Goal: Task Accomplishment & Management: Manage account settings

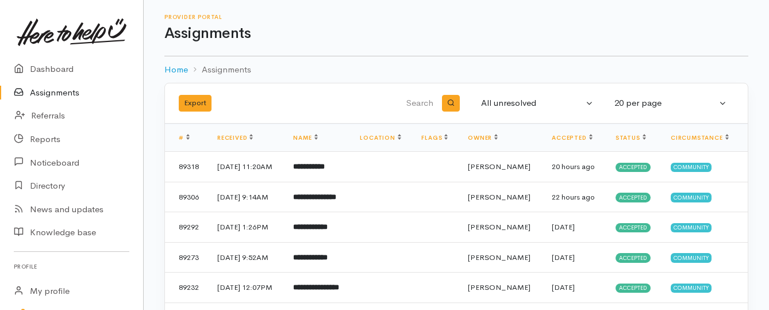
click at [35, 94] on link "Assignments" at bounding box center [71, 93] width 143 height 24
click at [48, 90] on link "Assignments" at bounding box center [71, 93] width 143 height 24
click at [50, 97] on link "Assignments" at bounding box center [71, 93] width 143 height 24
click at [62, 91] on link "Assignments" at bounding box center [71, 93] width 143 height 24
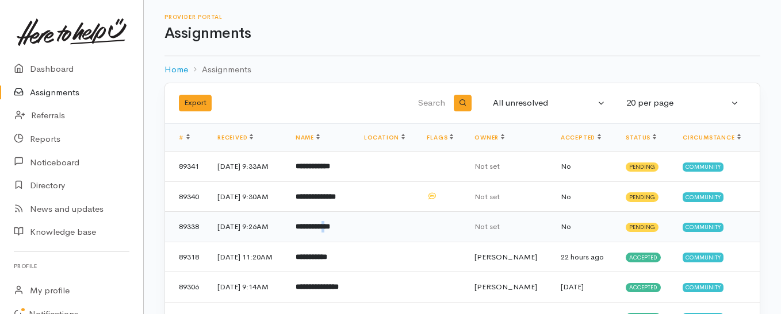
click at [330, 231] on b "**********" at bounding box center [313, 226] width 34 height 7
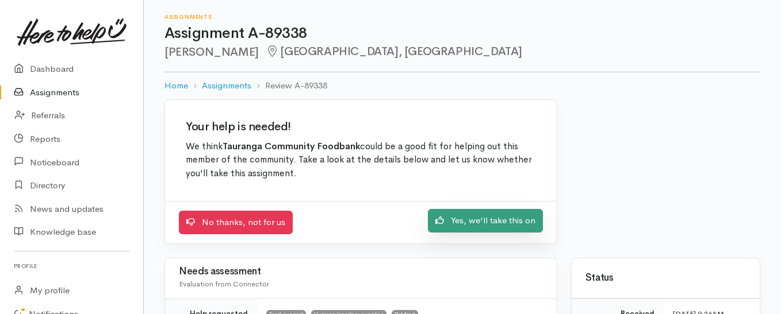
click at [460, 224] on link "Yes, we'll take this on" at bounding box center [485, 221] width 115 height 24
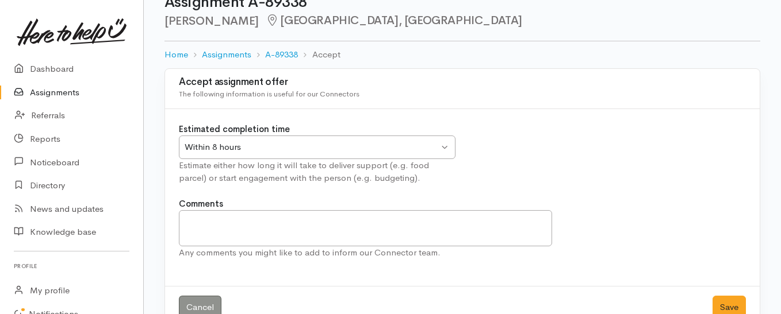
scroll to position [57, 0]
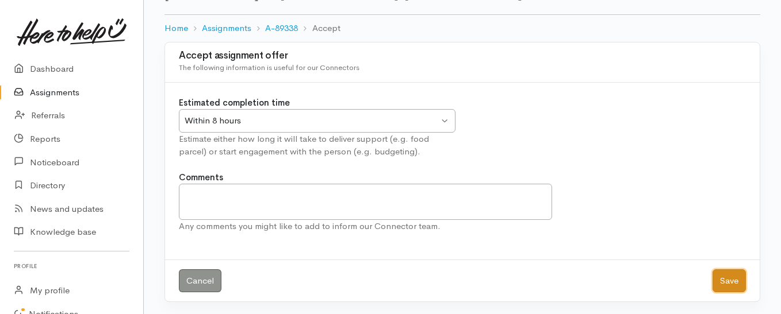
click at [731, 284] on button "Save" at bounding box center [728, 282] width 33 height 24
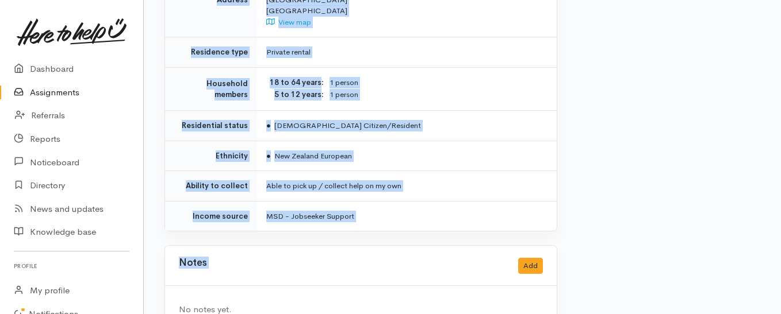
scroll to position [977, 0]
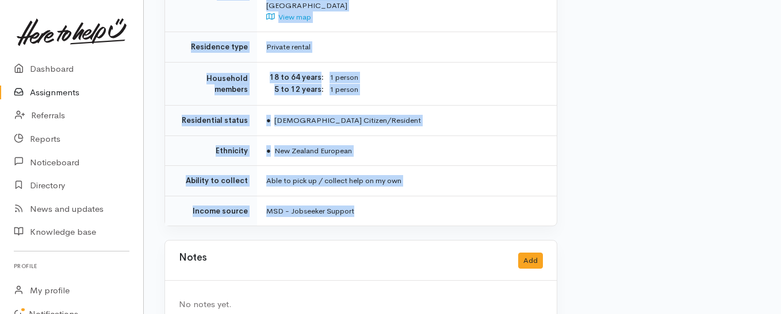
drag, startPoint x: 265, startPoint y: 151, endPoint x: 375, endPoint y: 193, distance: 117.6
copy div "**********"
click at [64, 94] on link "Assignments" at bounding box center [71, 93] width 143 height 24
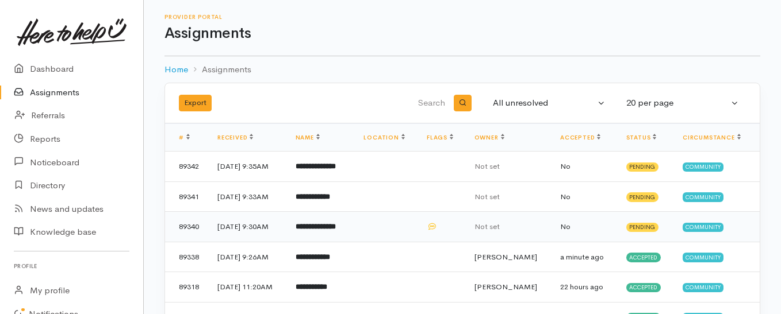
click at [336, 226] on b "**********" at bounding box center [316, 226] width 40 height 7
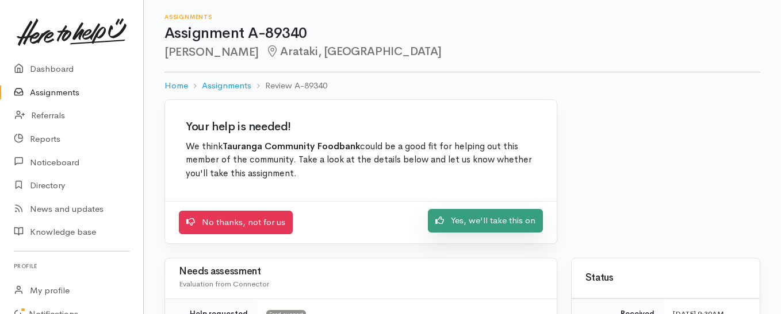
click at [442, 220] on icon at bounding box center [439, 220] width 9 height 7
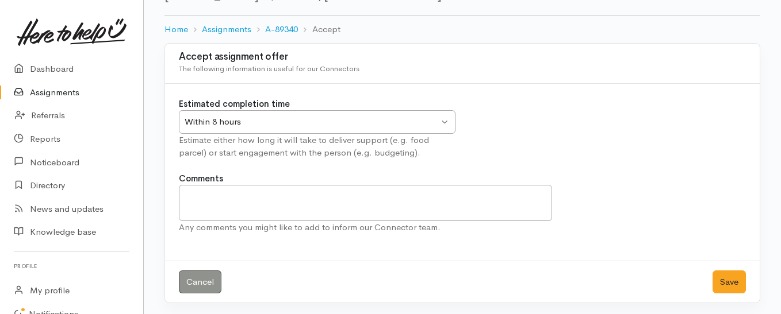
scroll to position [59, 0]
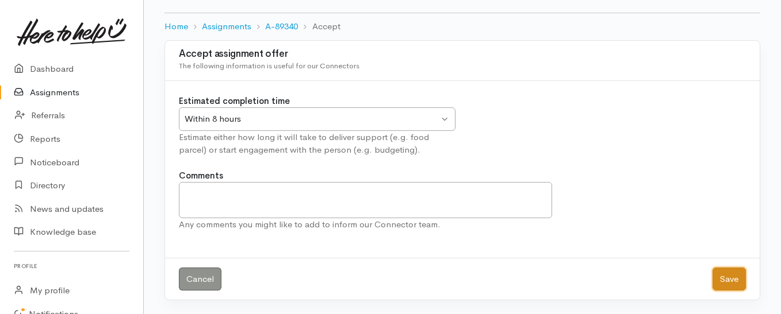
click at [720, 286] on button "Save" at bounding box center [728, 280] width 33 height 24
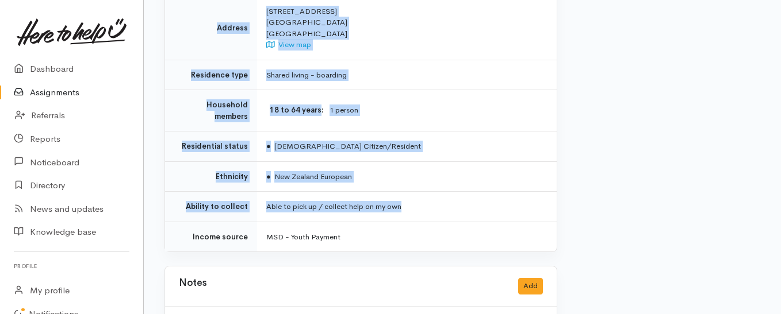
scroll to position [862, 0]
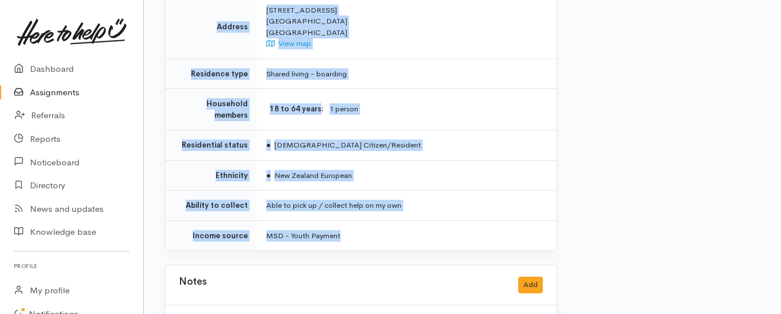
drag, startPoint x: 266, startPoint y: 91, endPoint x: 414, endPoint y: 204, distance: 186.3
copy div "**********"
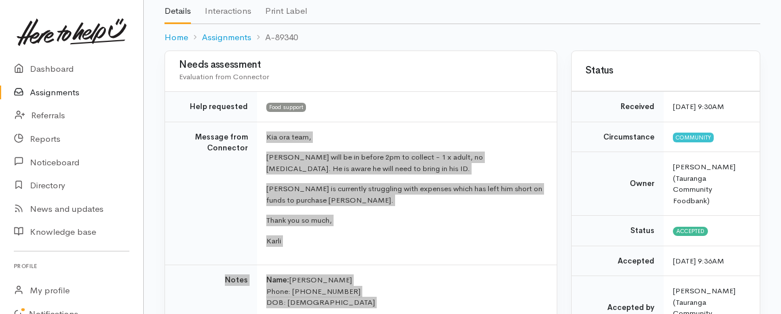
scroll to position [115, 0]
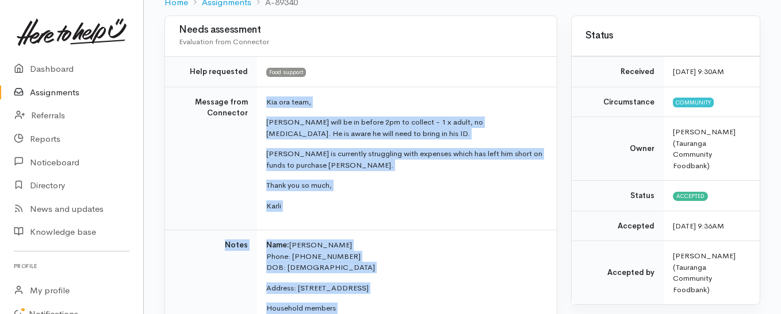
click at [64, 91] on link "Assignments" at bounding box center [71, 93] width 143 height 24
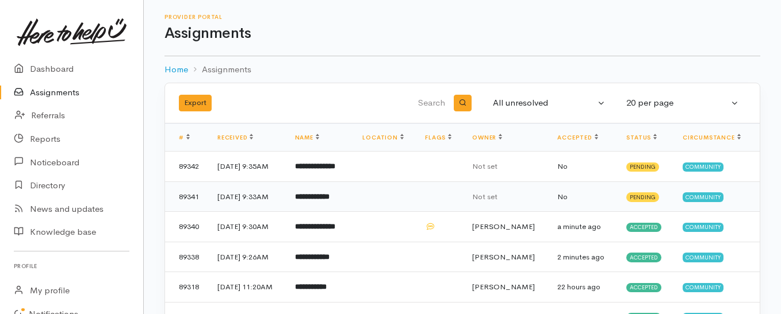
click at [329, 194] on b "**********" at bounding box center [312, 196] width 34 height 7
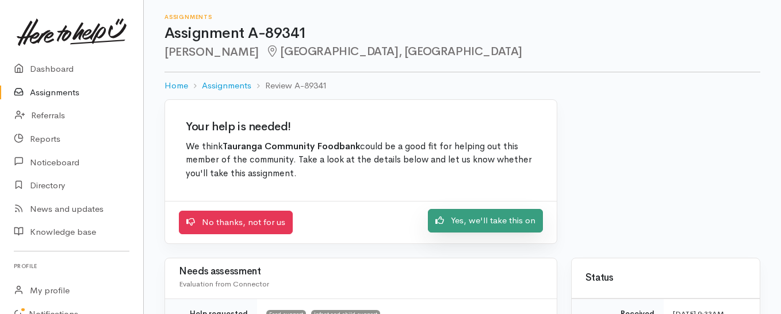
click at [504, 218] on link "Yes, we'll take this on" at bounding box center [485, 221] width 115 height 24
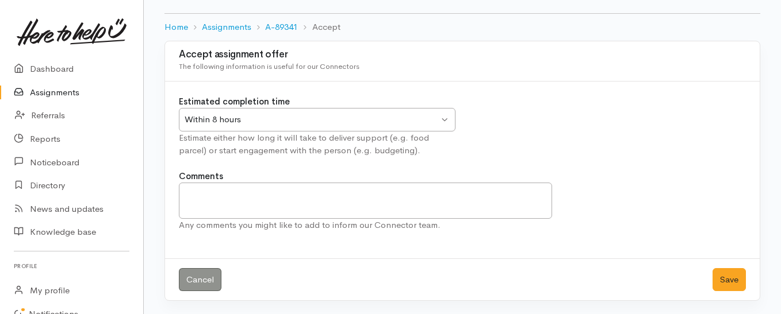
scroll to position [59, 0]
click at [732, 279] on button "Save" at bounding box center [728, 280] width 33 height 24
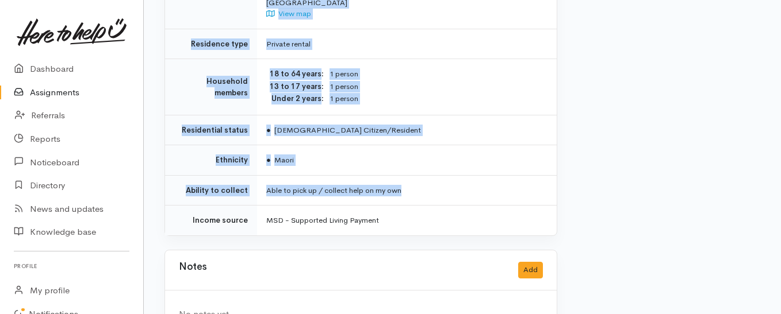
scroll to position [842, 0]
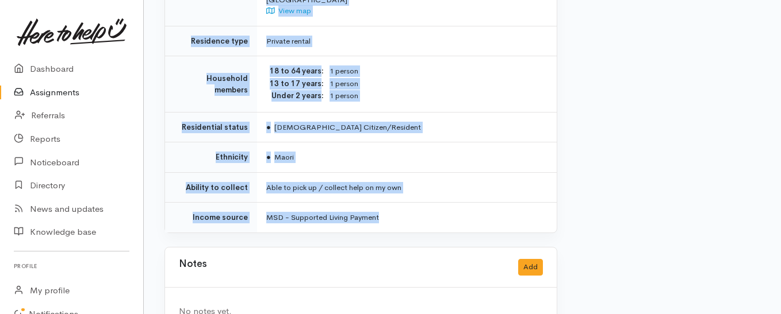
drag, startPoint x: 265, startPoint y: 91, endPoint x: 456, endPoint y: 168, distance: 206.0
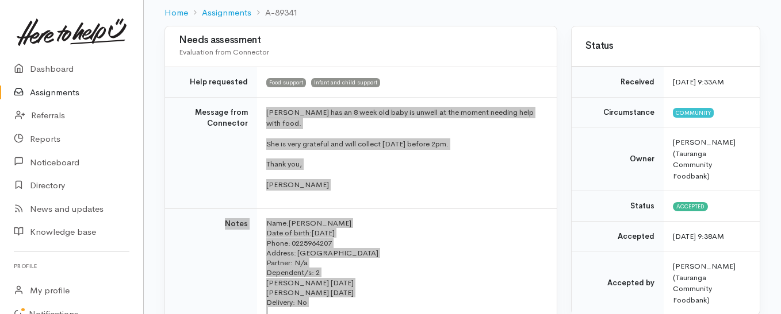
scroll to position [95, 0]
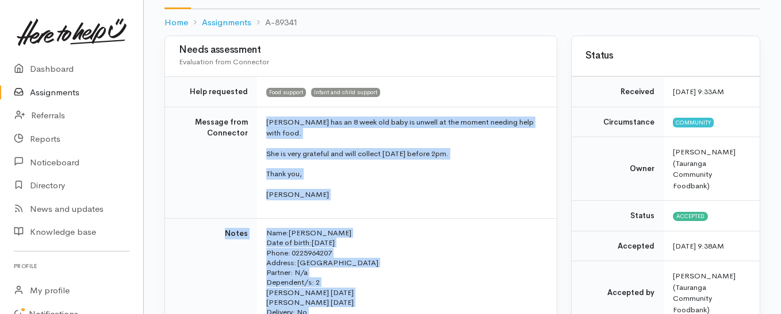
click at [47, 89] on link "Assignments" at bounding box center [71, 93] width 143 height 24
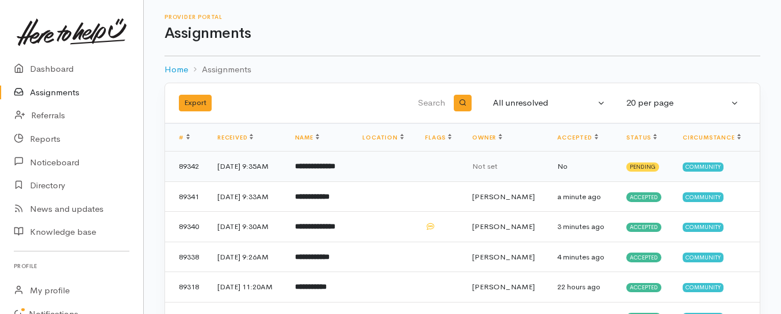
click at [335, 163] on b "**********" at bounding box center [315, 166] width 40 height 7
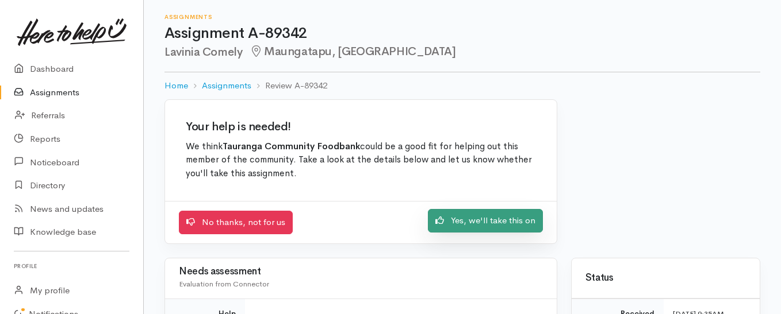
click at [455, 226] on link "Yes, we'll take this on" at bounding box center [485, 221] width 115 height 24
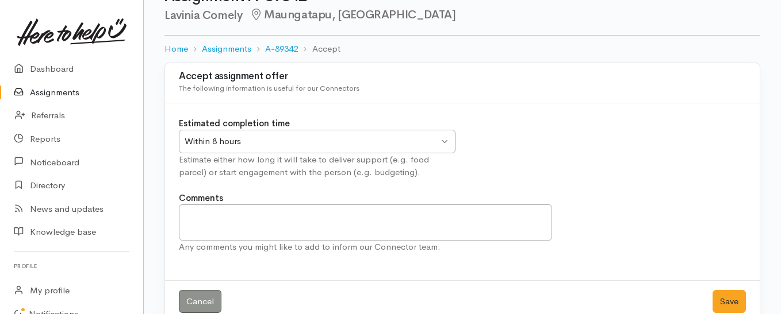
scroll to position [57, 0]
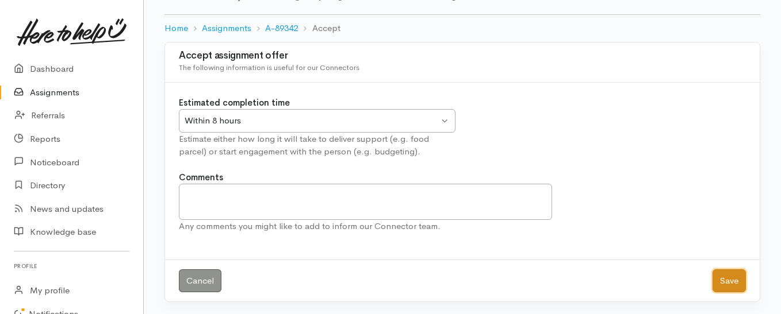
click at [720, 282] on button "Save" at bounding box center [728, 282] width 33 height 24
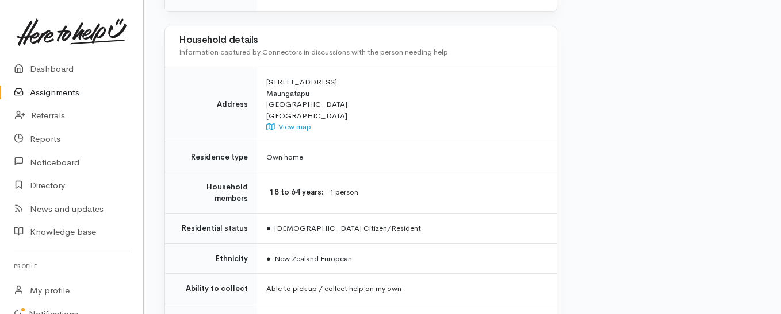
scroll to position [920, 0]
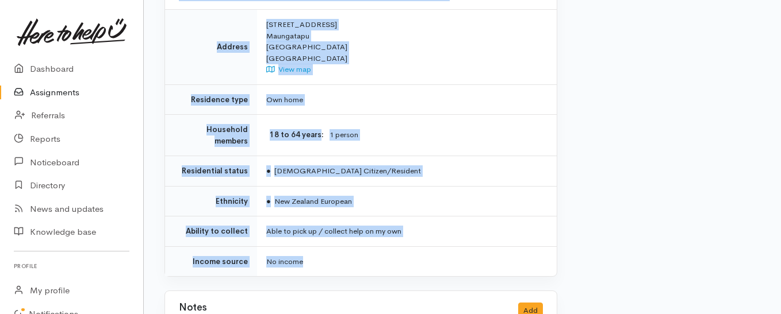
drag, startPoint x: 251, startPoint y: 159, endPoint x: 402, endPoint y: 236, distance: 169.7
copy div "**********"
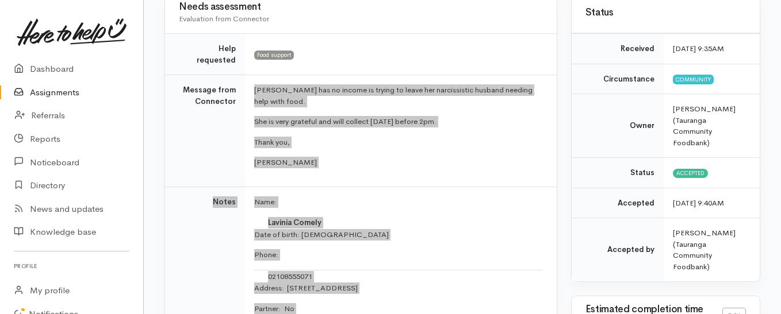
scroll to position [115, 0]
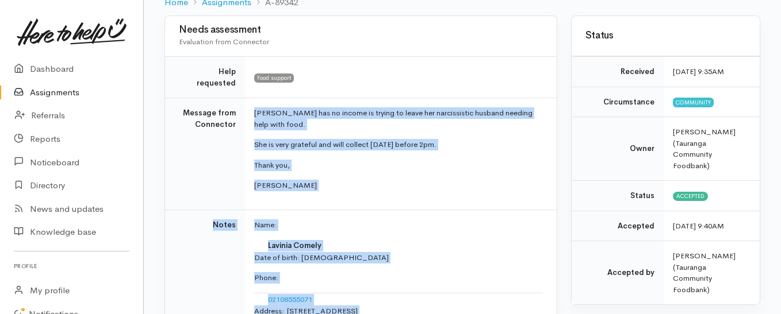
click link "Assignments"
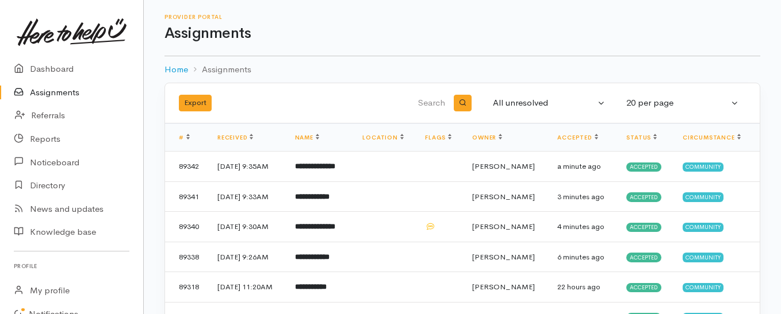
click at [67, 89] on link "Assignments" at bounding box center [71, 93] width 143 height 24
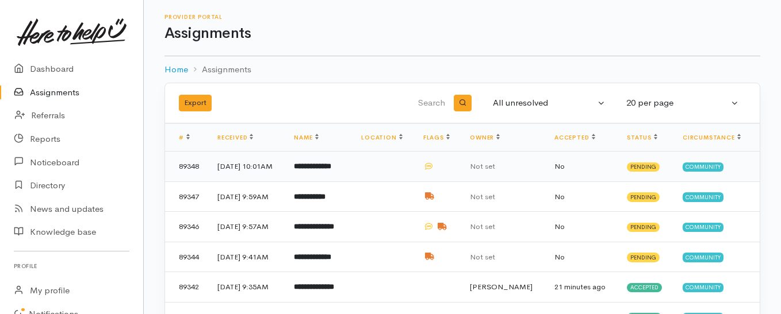
click at [331, 168] on b "**********" at bounding box center [312, 166] width 37 height 7
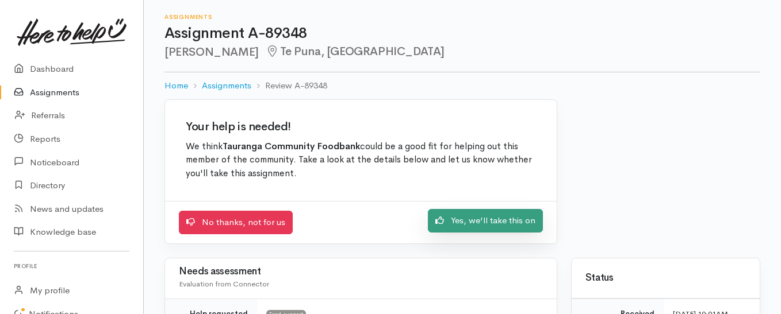
click at [448, 220] on link "Yes, we'll take this on" at bounding box center [485, 221] width 115 height 24
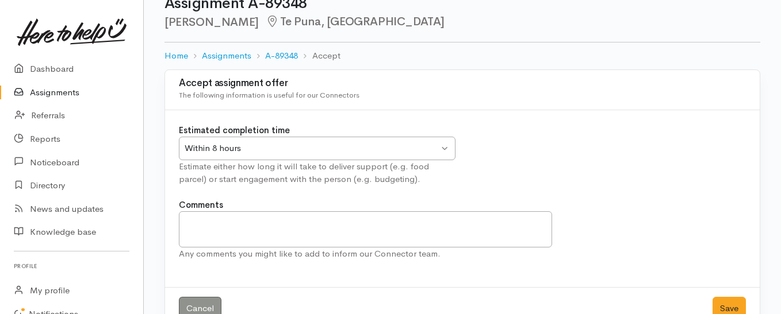
scroll to position [57, 0]
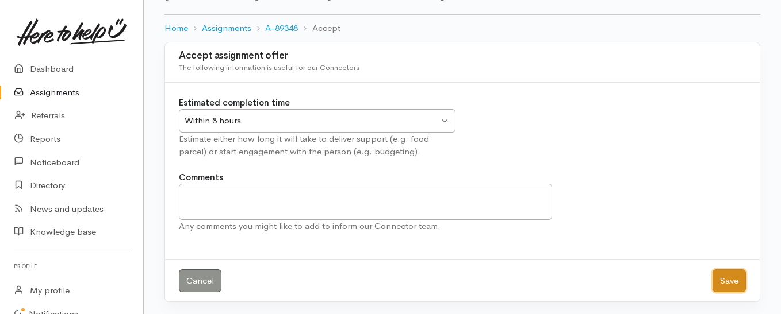
click at [713, 281] on button "Save" at bounding box center [728, 282] width 33 height 24
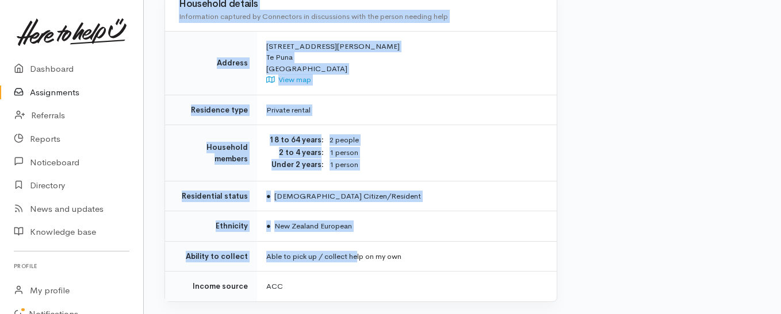
scroll to position [862, 0]
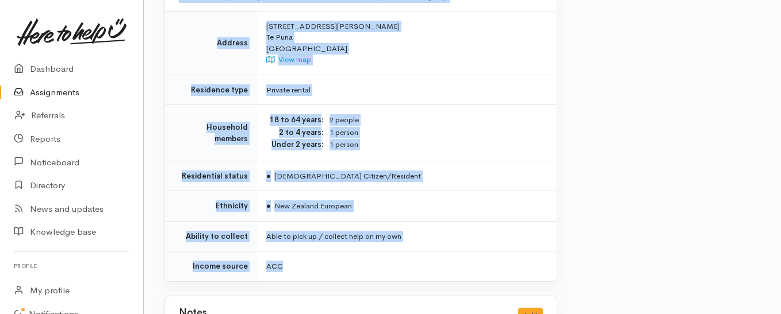
drag, startPoint x: 265, startPoint y: 149, endPoint x: 358, endPoint y: 233, distance: 125.0
copy div "**********"
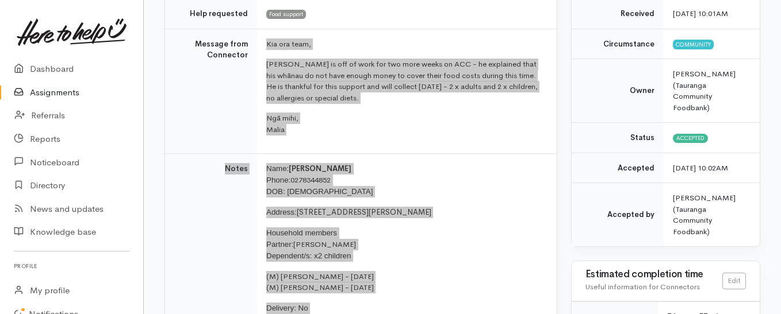
scroll to position [115, 0]
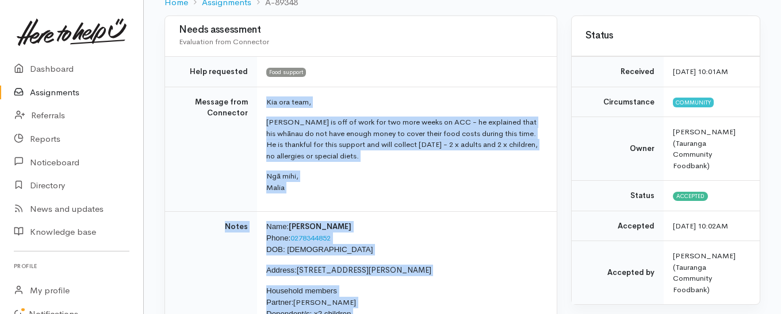
click at [78, 93] on link "Assignments" at bounding box center [71, 93] width 143 height 24
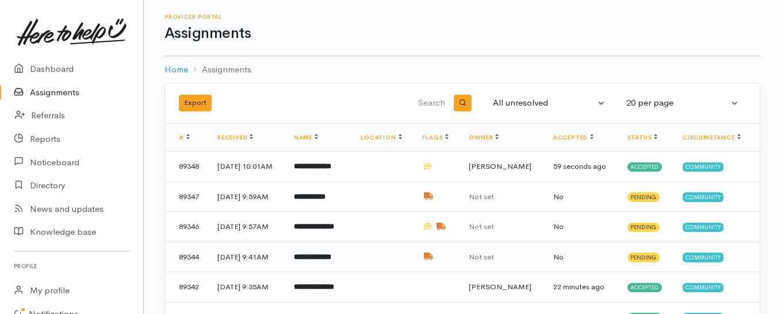
click at [325, 261] on b "**********" at bounding box center [312, 257] width 37 height 7
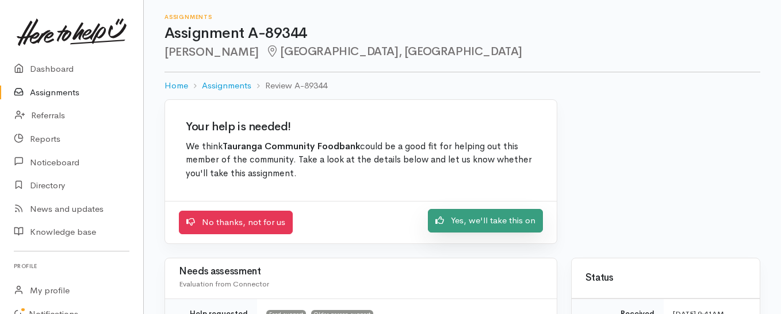
click at [470, 223] on link "Yes, we'll take this on" at bounding box center [485, 221] width 115 height 24
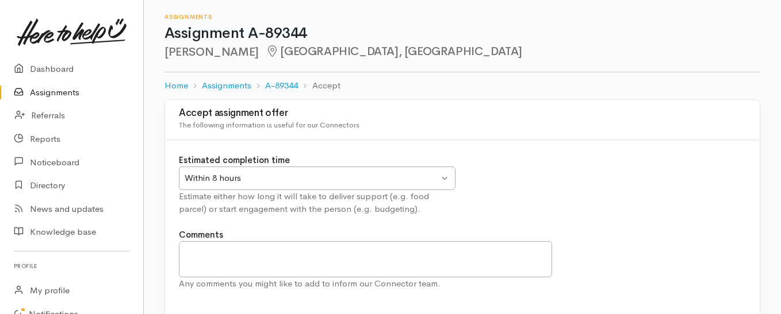
scroll to position [59, 0]
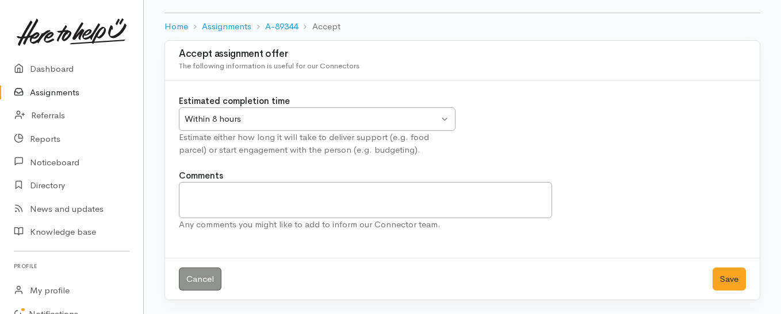
click at [392, 120] on div "Within 8 hours" at bounding box center [312, 119] width 254 height 13
click at [727, 283] on button "Save" at bounding box center [728, 280] width 33 height 24
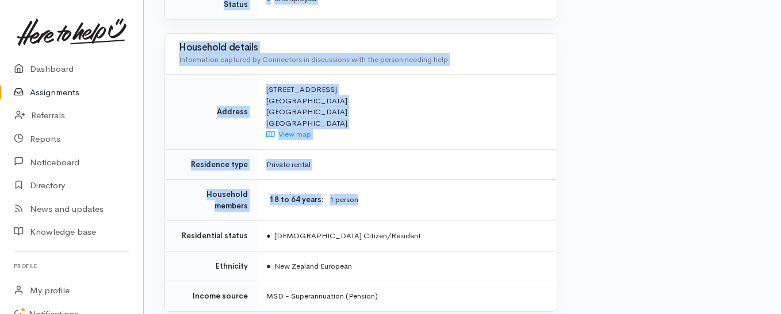
scroll to position [1150, 0]
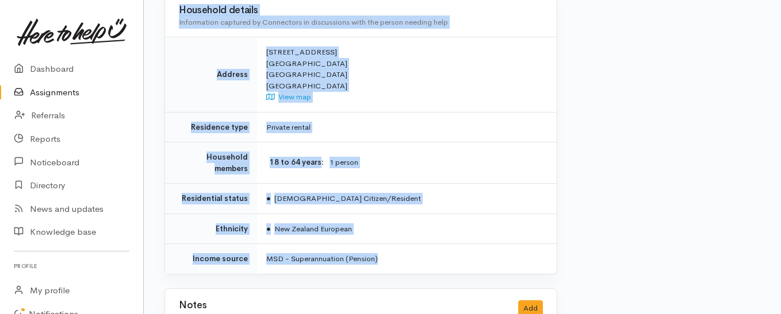
drag, startPoint x: 266, startPoint y: 104, endPoint x: 433, endPoint y: 234, distance: 211.8
copy div "Super Support Kerry lives alone and has been unwell needing help with food. The…"
click at [45, 93] on link "Assignments" at bounding box center [71, 93] width 143 height 24
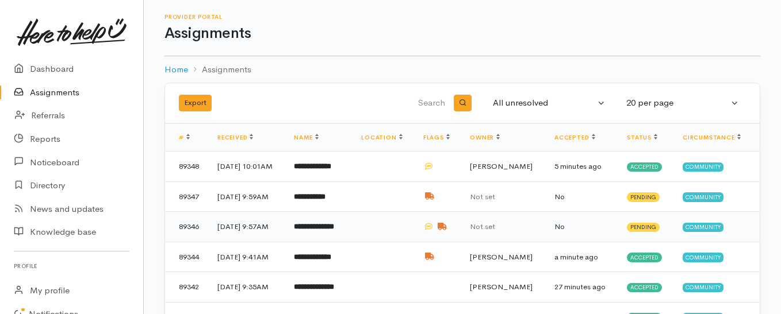
click at [334, 231] on b "**********" at bounding box center [314, 226] width 40 height 7
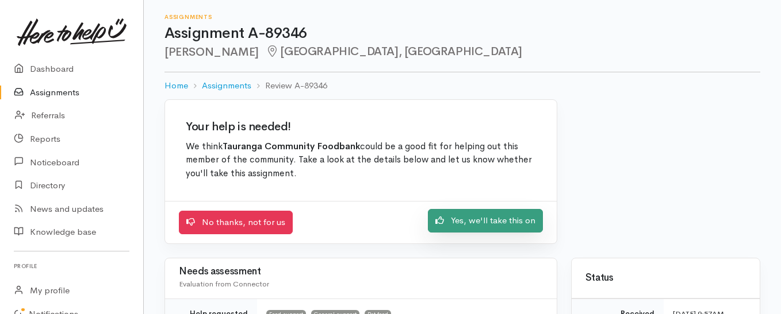
click at [444, 223] on icon at bounding box center [439, 220] width 9 height 9
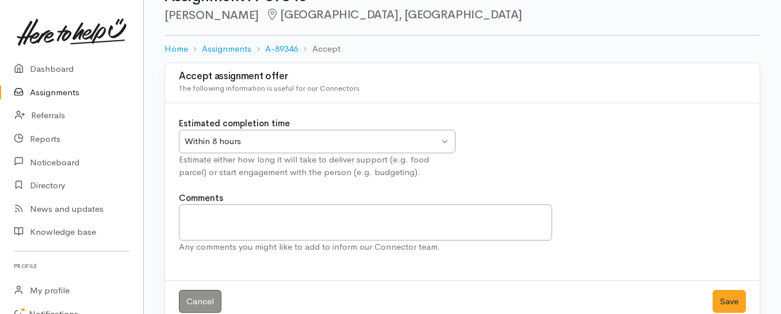
scroll to position [57, 0]
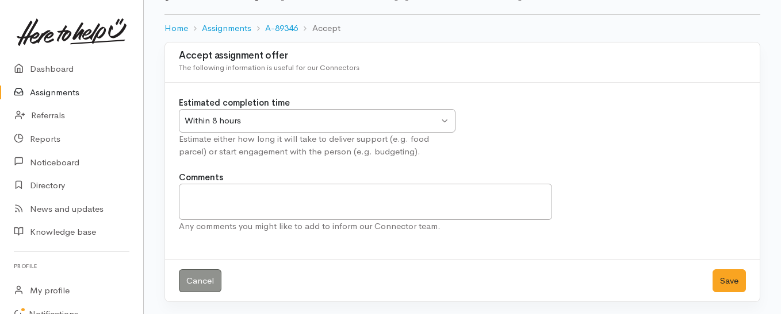
click at [433, 121] on div "Within 8 hours" at bounding box center [312, 120] width 254 height 13
click at [724, 283] on button "Save" at bounding box center [728, 282] width 33 height 24
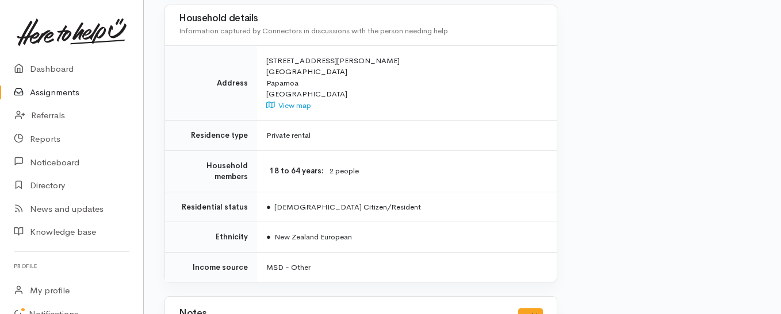
scroll to position [1035, 0]
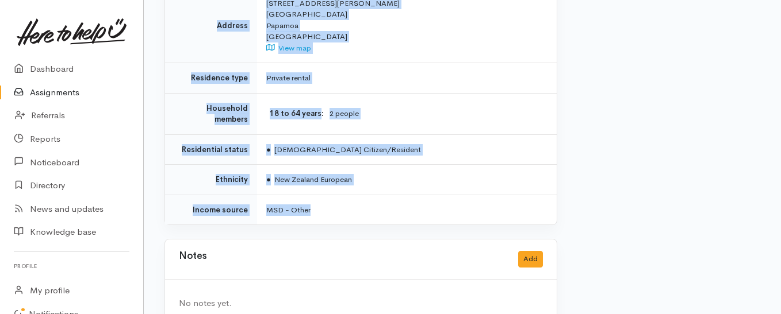
drag, startPoint x: 280, startPoint y: 93, endPoint x: 450, endPoint y: 187, distance: 194.5
copy div "Mōrena team, Michelle and Anthony are struggling with a number of bills and the…"
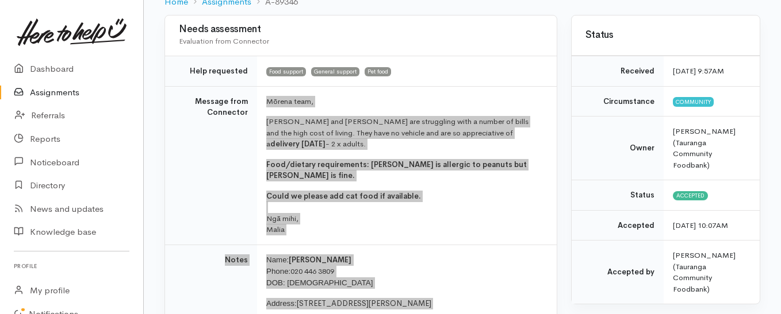
scroll to position [115, 0]
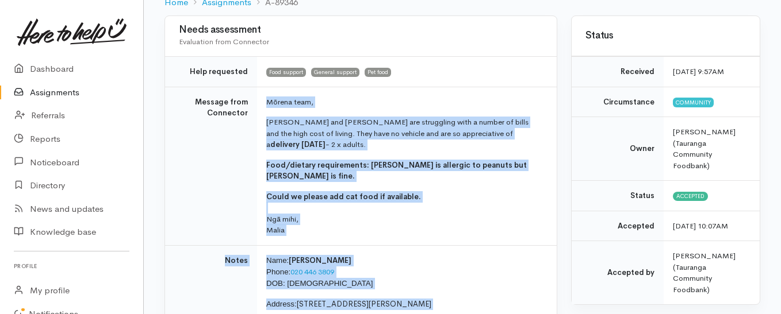
drag, startPoint x: 75, startPoint y: 91, endPoint x: 82, endPoint y: 85, distance: 8.9
click at [75, 91] on link "Assignments" at bounding box center [71, 93] width 143 height 24
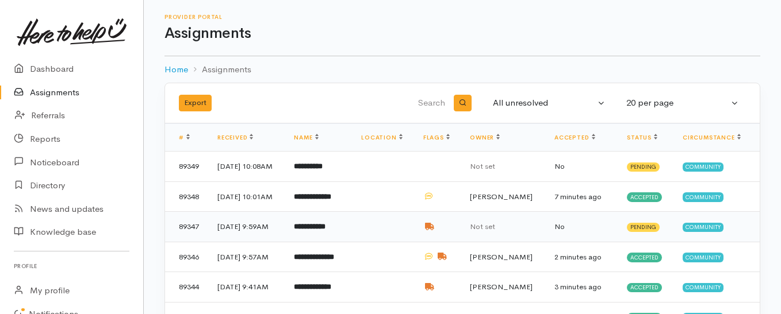
click at [325, 231] on b "**********" at bounding box center [310, 226] width 32 height 7
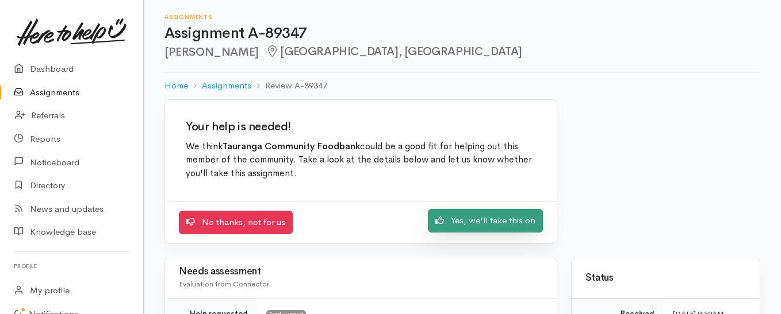
click at [459, 222] on link "Yes, we'll take this on" at bounding box center [485, 221] width 115 height 24
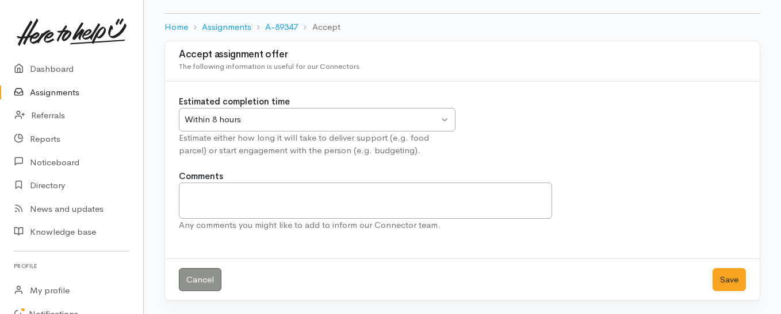
scroll to position [59, 0]
click at [408, 120] on div "Within 8 hours" at bounding box center [312, 119] width 254 height 13
click at [728, 277] on button "Save" at bounding box center [728, 280] width 33 height 24
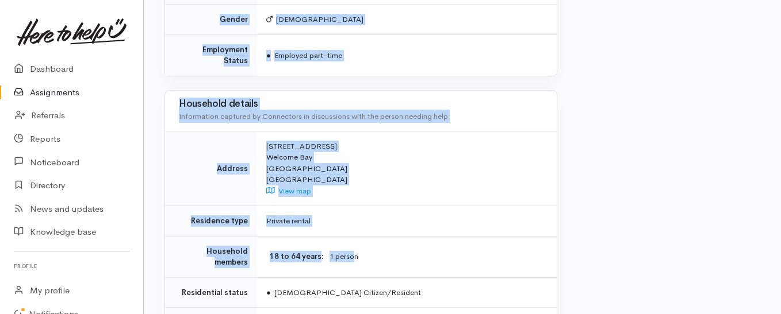
scroll to position [862, 0]
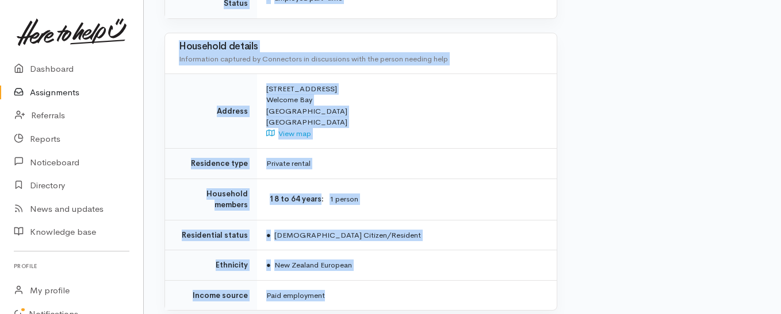
drag, startPoint x: 262, startPoint y: 148, endPoint x: 364, endPoint y: 249, distance: 143.1
click at [41, 93] on link "Assignments" at bounding box center [71, 93] width 143 height 24
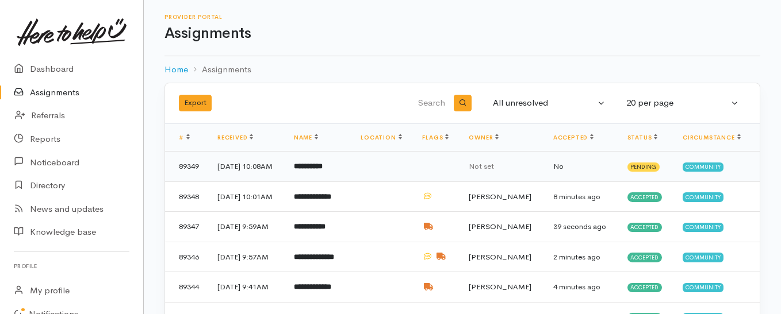
click at [323, 163] on b "**********" at bounding box center [308, 166] width 29 height 7
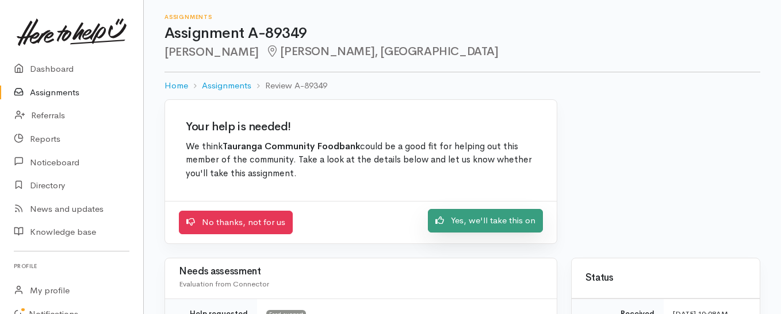
click at [482, 221] on link "Yes, we'll take this on" at bounding box center [485, 221] width 115 height 24
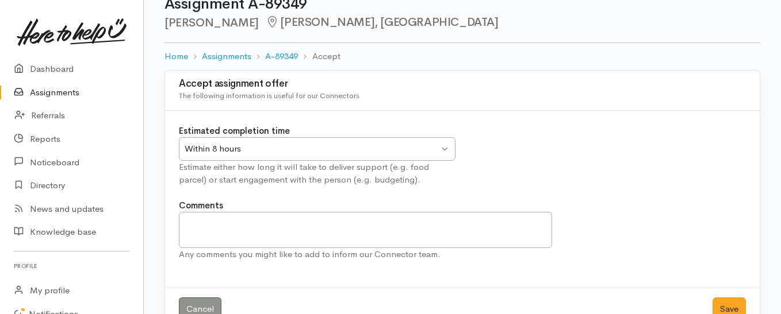
scroll to position [59, 0]
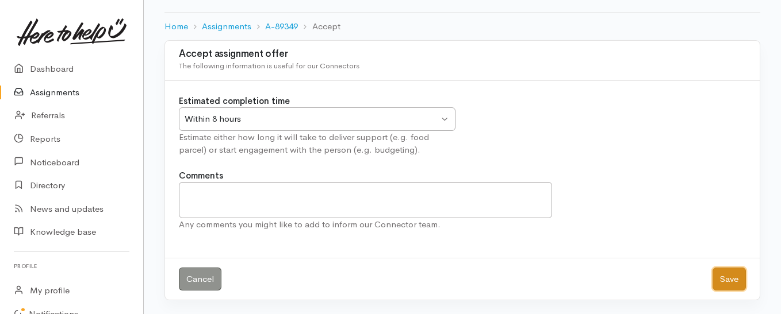
click at [727, 282] on button "Save" at bounding box center [728, 280] width 33 height 24
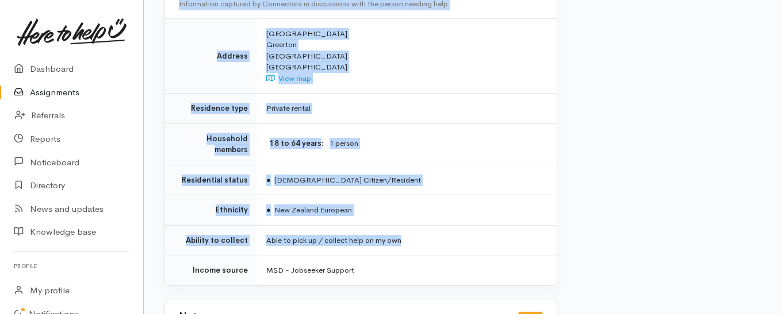
scroll to position [862, 0]
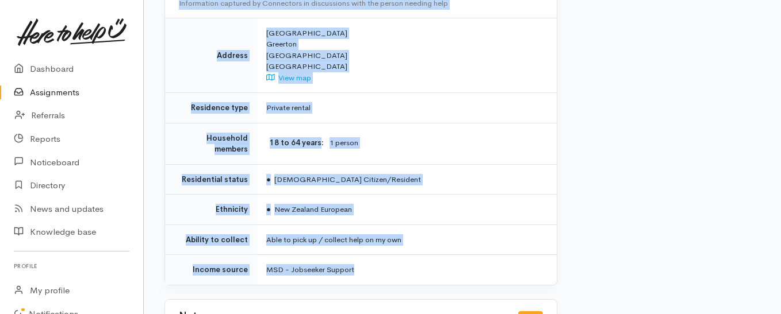
drag, startPoint x: 264, startPoint y: 145, endPoint x: 418, endPoint y: 239, distance: 179.8
copy div "**********"
click at [50, 88] on link "Assignments" at bounding box center [71, 93] width 143 height 24
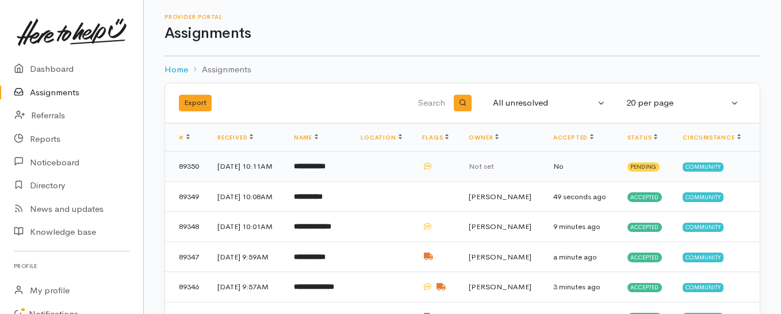
click at [325, 165] on b "**********" at bounding box center [310, 166] width 32 height 7
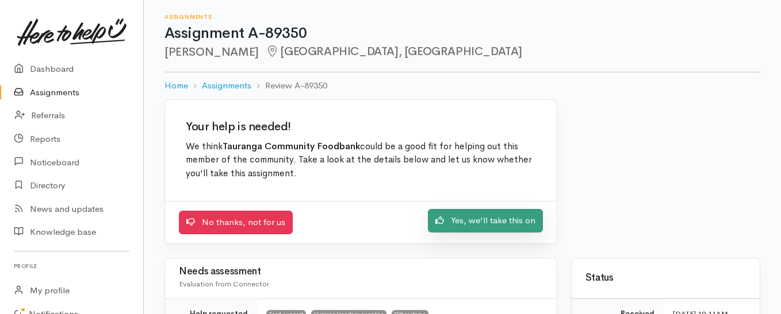
click at [448, 226] on link "Yes, we'll take this on" at bounding box center [485, 221] width 115 height 24
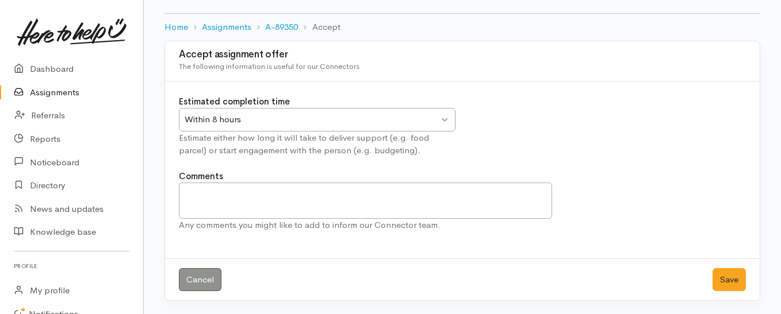
scroll to position [59, 0]
click at [724, 278] on button "Save" at bounding box center [728, 280] width 33 height 24
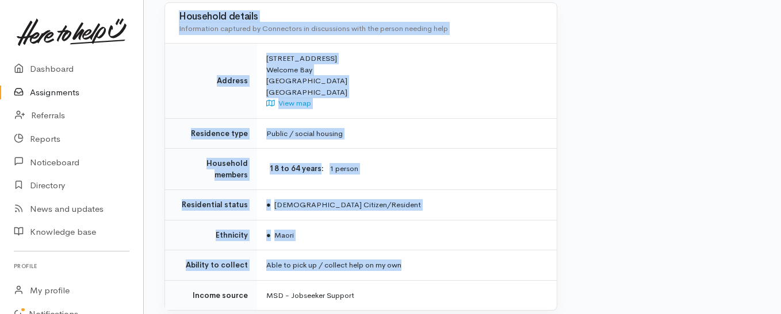
scroll to position [977, 0]
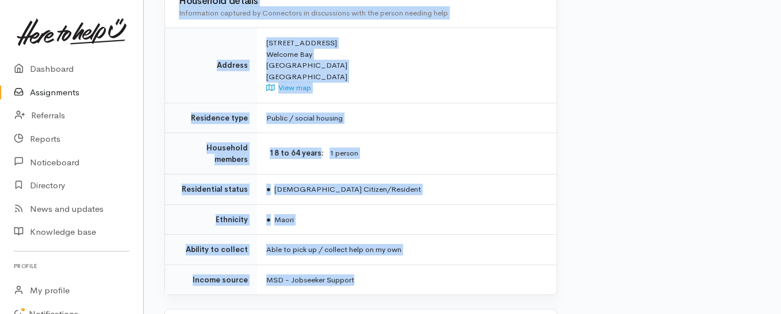
drag, startPoint x: 266, startPoint y: 147, endPoint x: 479, endPoint y: 232, distance: 230.2
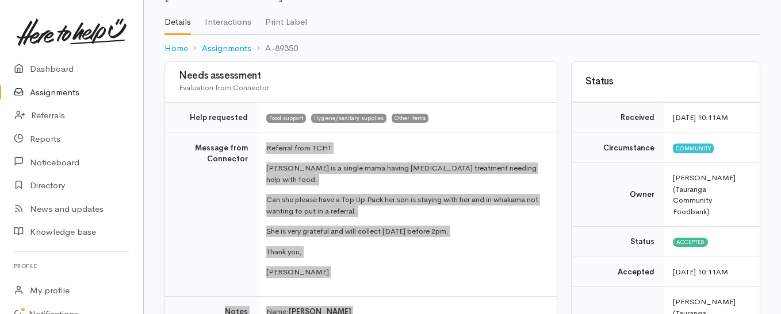
scroll to position [57, 0]
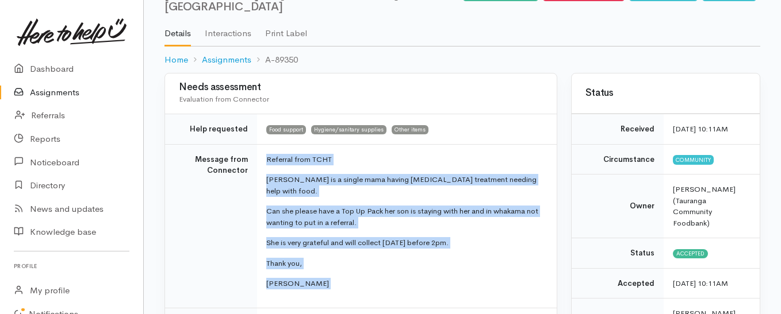
click at [36, 91] on link "Assignments" at bounding box center [71, 93] width 143 height 24
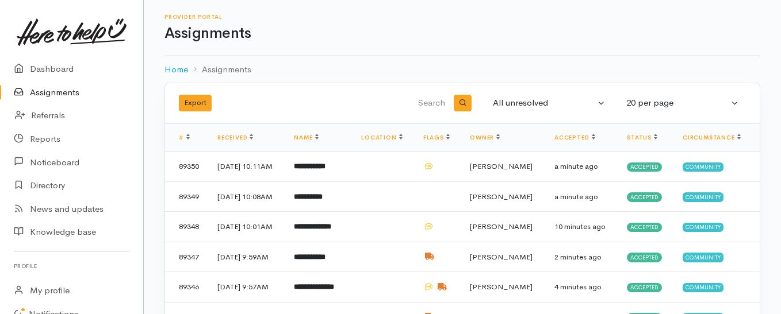
click at [62, 89] on link "Assignments" at bounding box center [71, 93] width 143 height 24
click at [43, 94] on link "Assignments" at bounding box center [71, 93] width 143 height 24
click at [62, 94] on link "Assignments" at bounding box center [71, 93] width 143 height 24
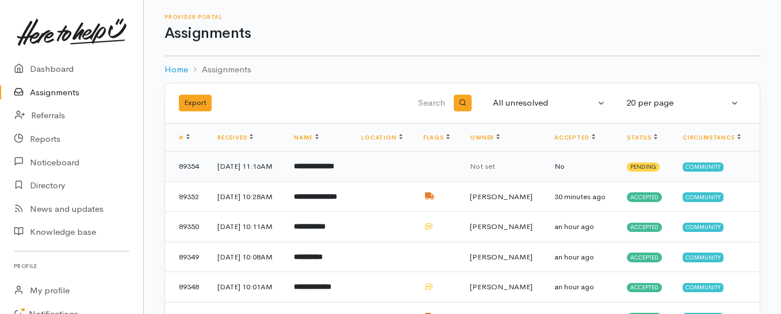
click at [334, 170] on b "**********" at bounding box center [314, 166] width 40 height 7
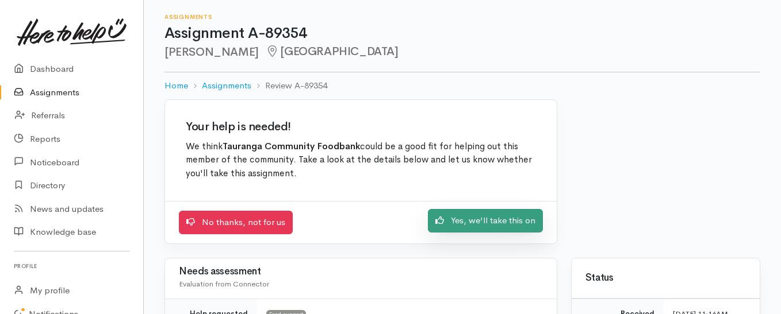
click at [452, 227] on link "Yes, we'll take this on" at bounding box center [485, 221] width 115 height 24
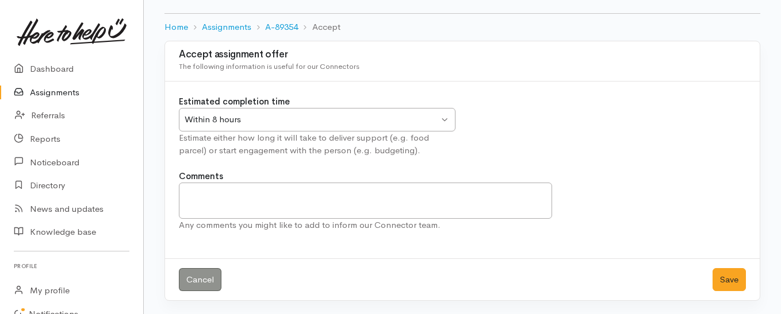
scroll to position [59, 0]
click at [716, 276] on button "Save" at bounding box center [728, 280] width 33 height 24
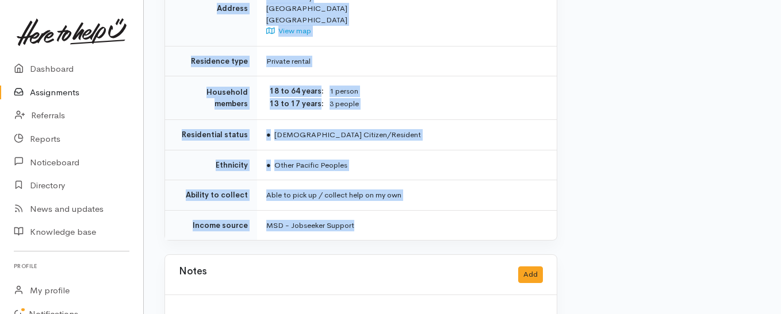
scroll to position [862, 0]
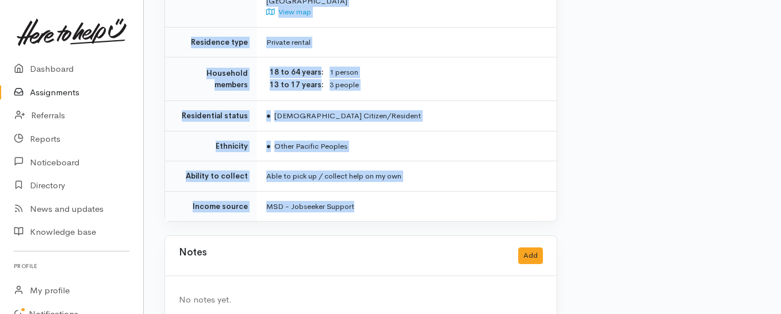
drag, startPoint x: 266, startPoint y: 91, endPoint x: 445, endPoint y: 181, distance: 200.5
copy div "**********"
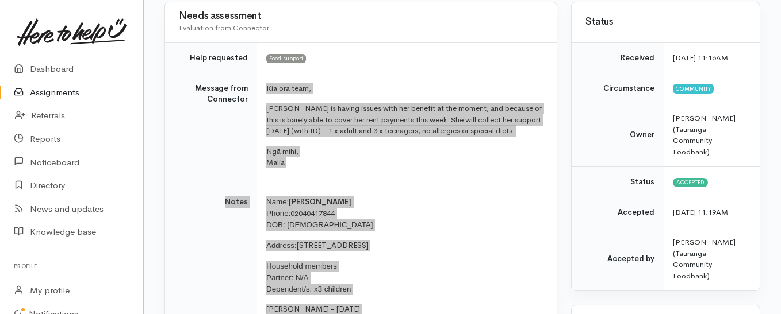
scroll to position [57, 0]
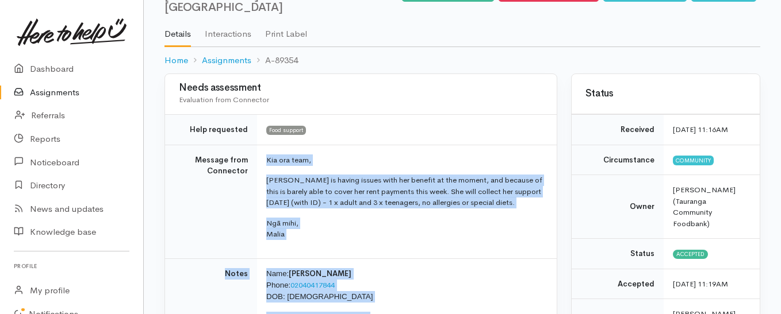
click at [46, 93] on link "Assignments" at bounding box center [71, 93] width 143 height 24
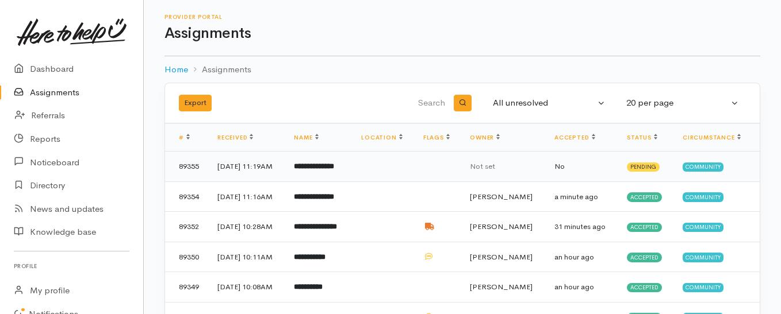
click at [334, 169] on b "**********" at bounding box center [314, 166] width 40 height 7
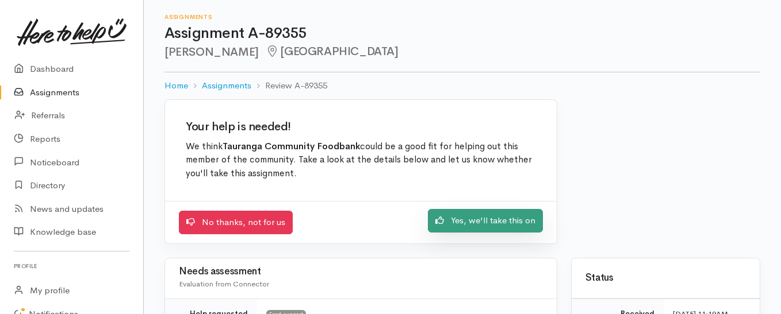
click at [464, 225] on link "Yes, we'll take this on" at bounding box center [485, 221] width 115 height 24
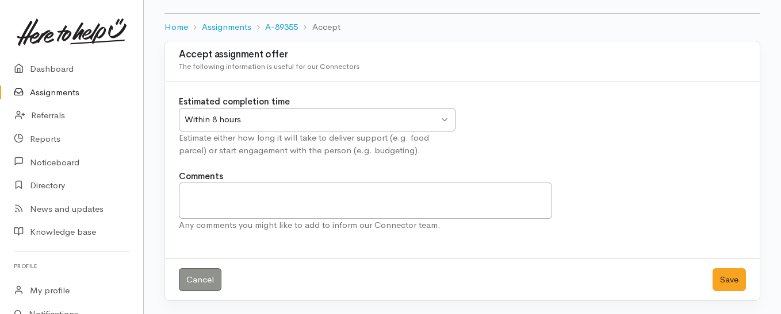
scroll to position [59, 0]
click at [729, 273] on button "Save" at bounding box center [728, 280] width 33 height 24
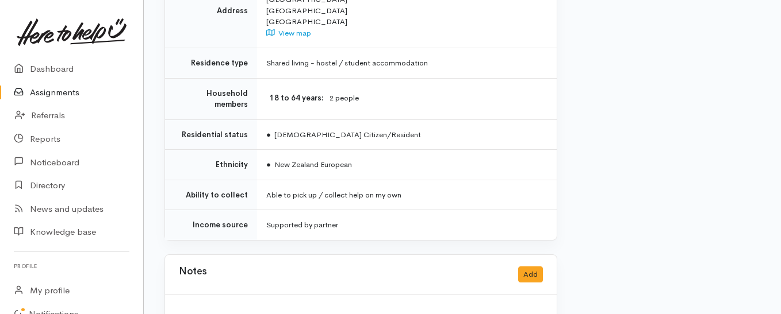
scroll to position [854, 0]
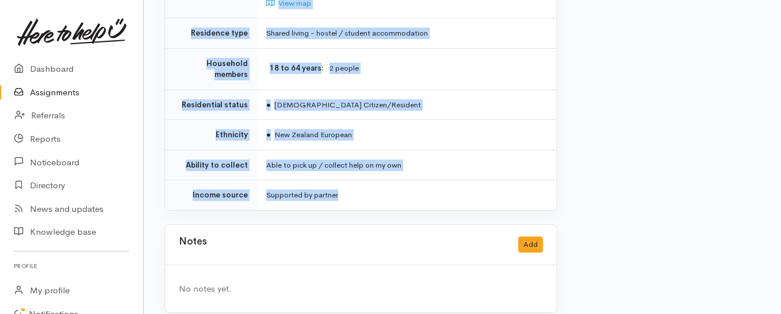
drag, startPoint x: 279, startPoint y: 92, endPoint x: 387, endPoint y: 167, distance: 131.3
copy div "**********"
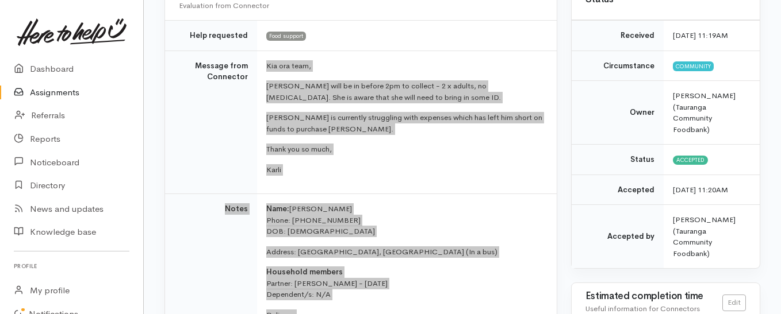
scroll to position [164, 0]
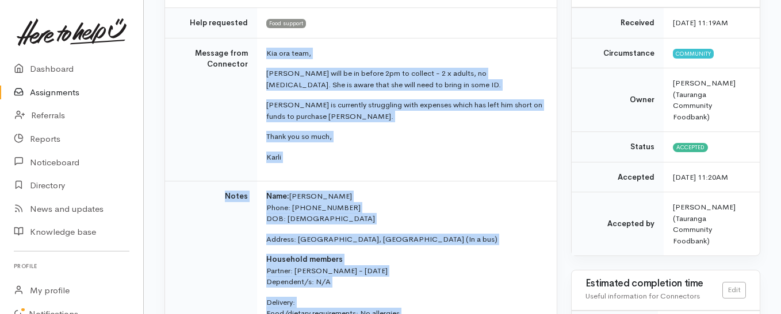
click at [62, 92] on link "Assignments" at bounding box center [71, 93] width 143 height 24
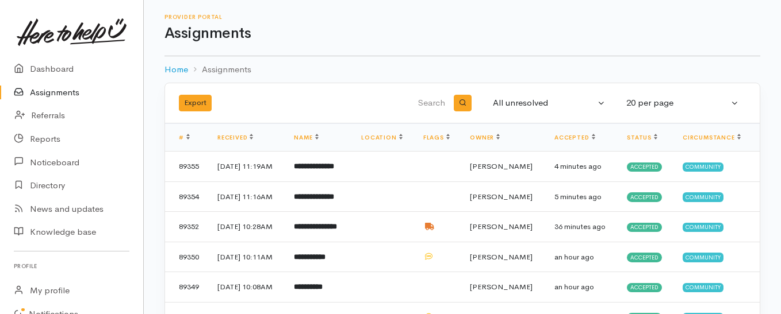
click at [51, 91] on link "Assignments" at bounding box center [71, 93] width 143 height 24
click at [65, 94] on link "Assignments" at bounding box center [71, 93] width 143 height 24
click at [72, 92] on link "Assignments" at bounding box center [71, 93] width 143 height 24
click at [66, 95] on link "Assignments" at bounding box center [71, 93] width 143 height 24
click at [68, 90] on link "Assignments" at bounding box center [71, 93] width 143 height 24
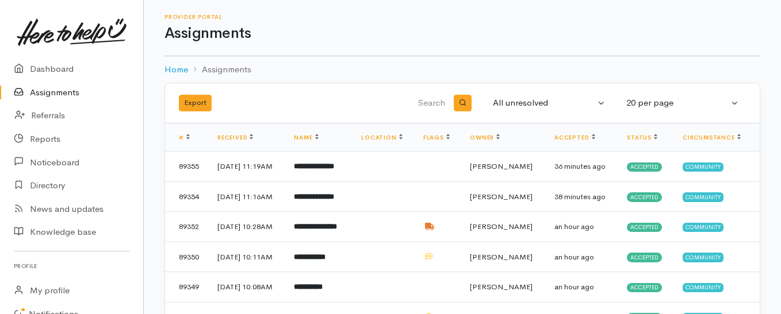
click at [63, 90] on link "Assignments" at bounding box center [71, 93] width 143 height 24
click at [61, 87] on link "Assignments" at bounding box center [71, 93] width 143 height 24
click at [316, 170] on b "**********" at bounding box center [314, 166] width 40 height 7
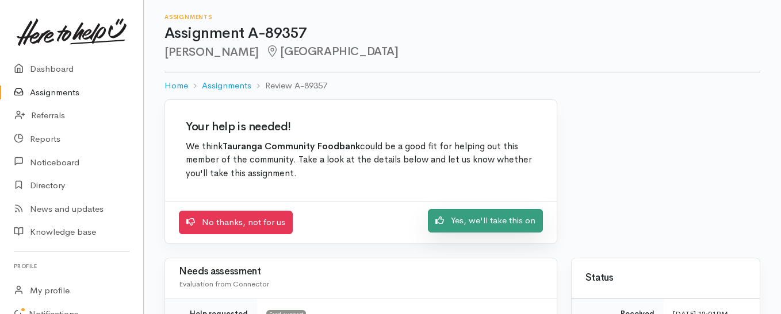
click at [467, 224] on link "Yes, we'll take this on" at bounding box center [485, 221] width 115 height 24
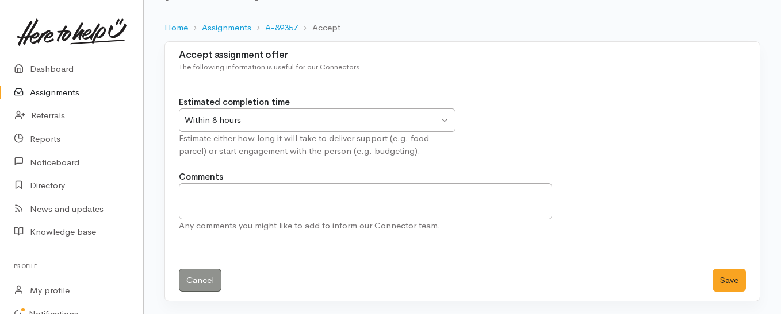
scroll to position [59, 0]
click at [727, 283] on button "Save" at bounding box center [728, 280] width 33 height 24
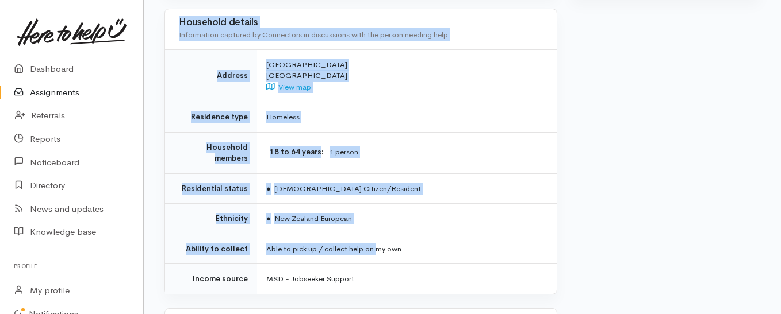
scroll to position [805, 0]
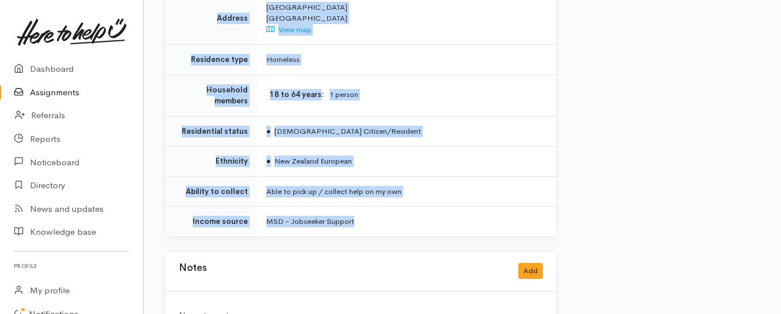
drag, startPoint x: 262, startPoint y: 149, endPoint x: 378, endPoint y: 205, distance: 128.3
copy div "**********"
click at [60, 93] on link "Assignments" at bounding box center [71, 93] width 143 height 24
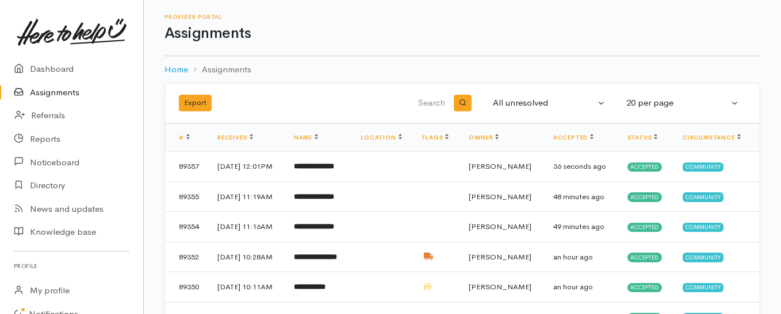
click at [55, 95] on link "Assignments" at bounding box center [71, 93] width 143 height 24
click at [45, 90] on link "Assignments" at bounding box center [71, 93] width 143 height 24
click at [75, 94] on link "Assignments" at bounding box center [71, 93] width 143 height 24
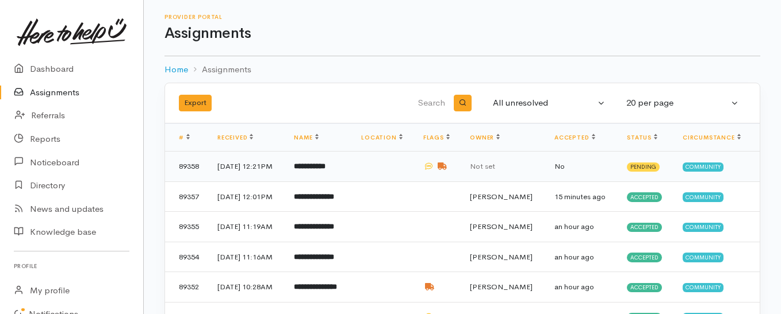
click at [325, 170] on b "**********" at bounding box center [310, 166] width 32 height 7
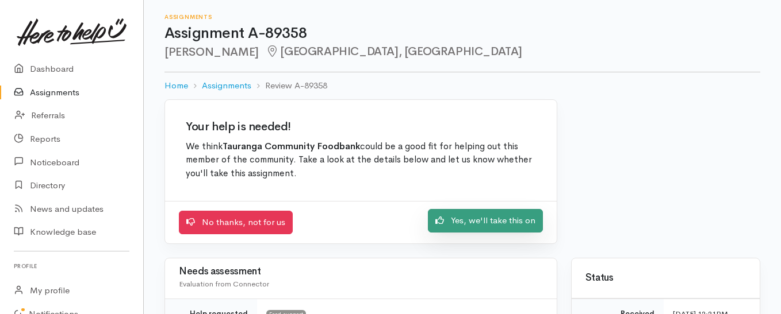
click at [453, 220] on link "Yes, we'll take this on" at bounding box center [485, 221] width 115 height 24
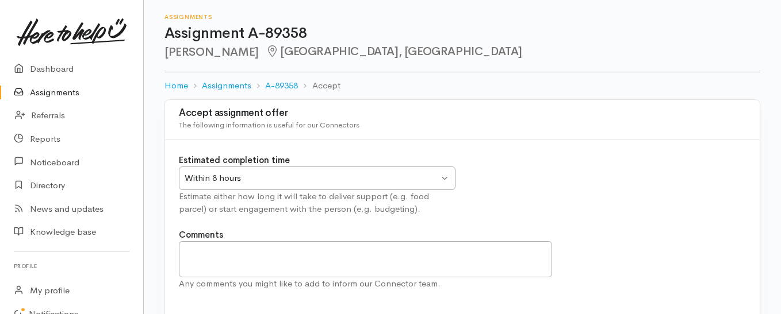
click at [417, 179] on div "Within 8 hours" at bounding box center [312, 178] width 254 height 13
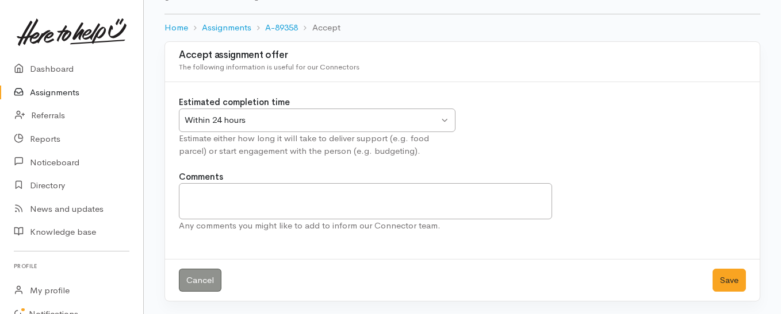
scroll to position [59, 0]
click at [727, 274] on button "Save" at bounding box center [728, 280] width 33 height 24
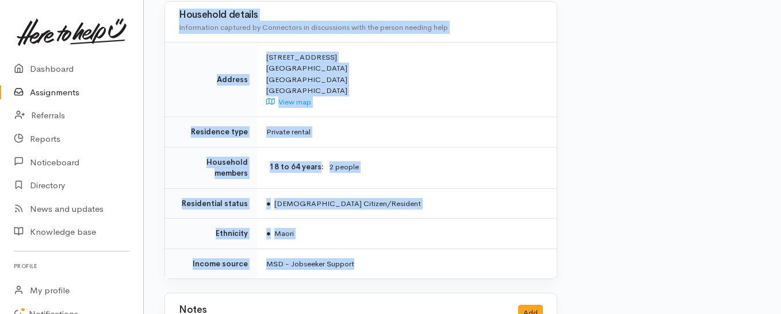
scroll to position [1035, 0]
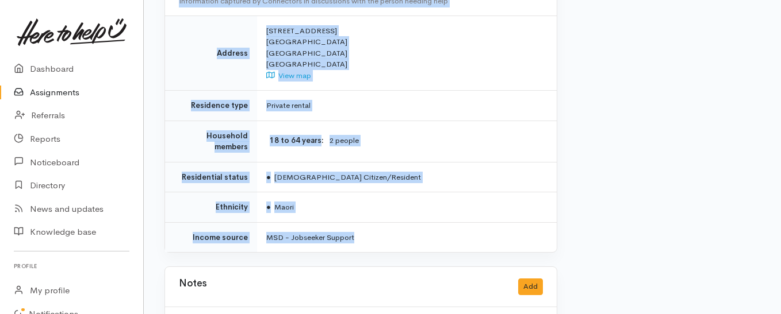
drag, startPoint x: 264, startPoint y: 162, endPoint x: 381, endPoint y: 230, distance: 134.8
copy div "Lor ips dolo, Sitametc adipisci eli Sed - 8 d eiusmo, te inci utlaboree. Dol ma…"
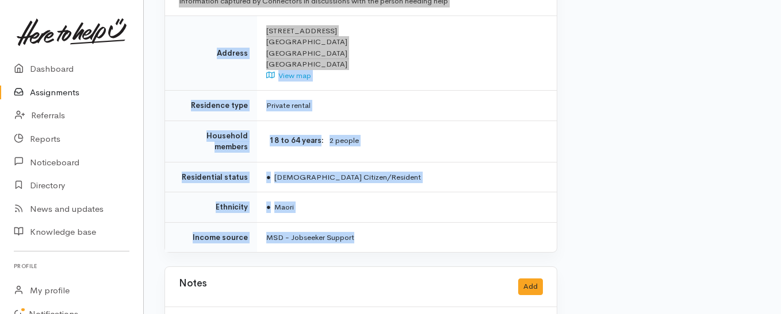
click at [74, 91] on link "Assignments" at bounding box center [71, 93] width 143 height 24
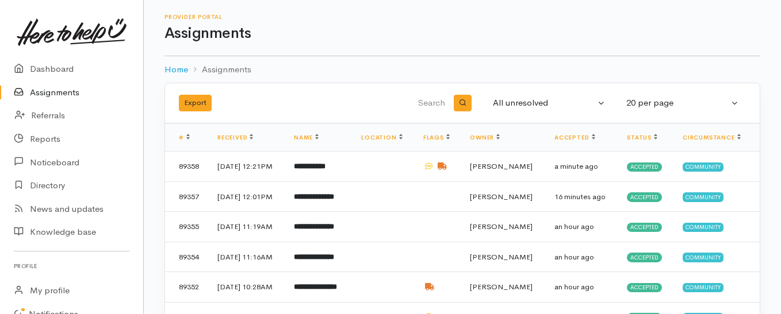
click at [53, 91] on link "Assignments" at bounding box center [71, 93] width 143 height 24
click at [57, 95] on link "Assignments" at bounding box center [71, 93] width 143 height 24
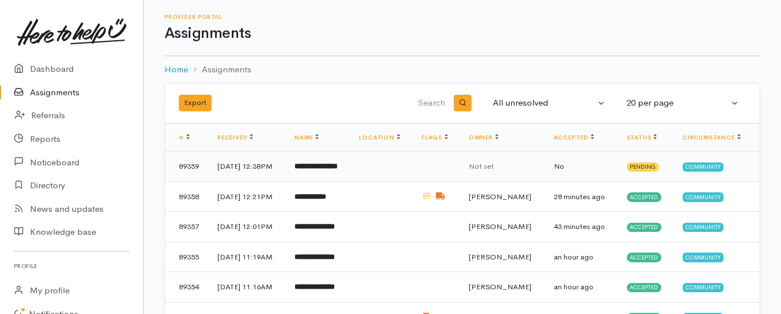
click at [333, 167] on b "**********" at bounding box center [315, 166] width 43 height 7
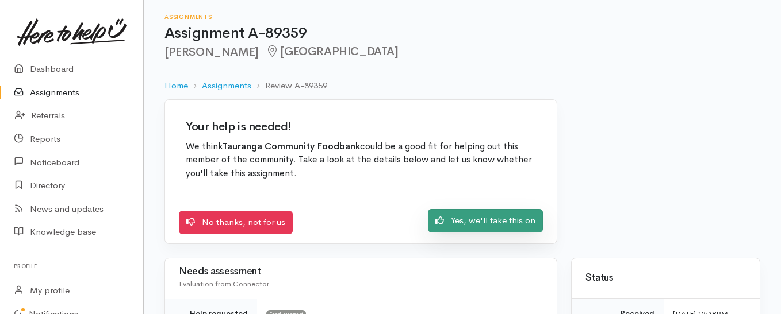
click at [479, 221] on link "Yes, we'll take this on" at bounding box center [485, 221] width 115 height 24
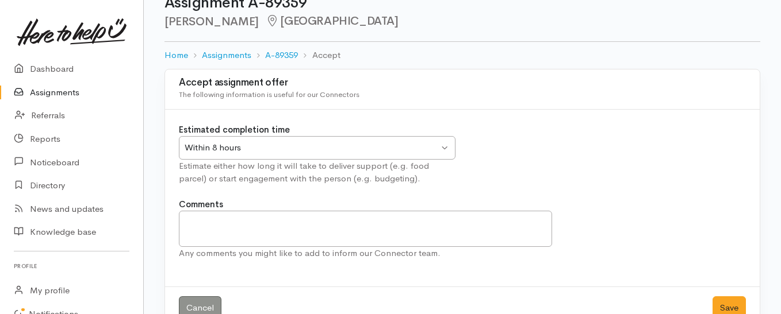
scroll to position [59, 0]
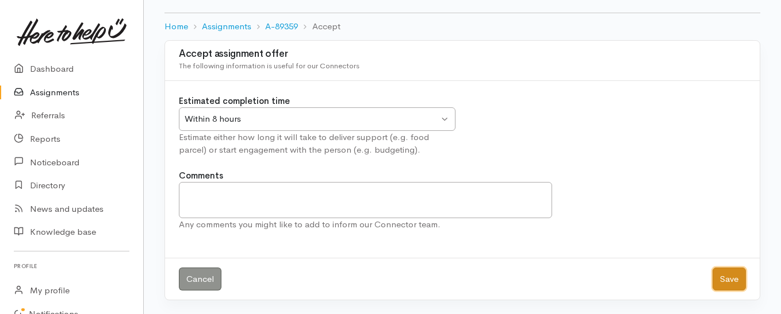
click at [723, 280] on button "Save" at bounding box center [728, 280] width 33 height 24
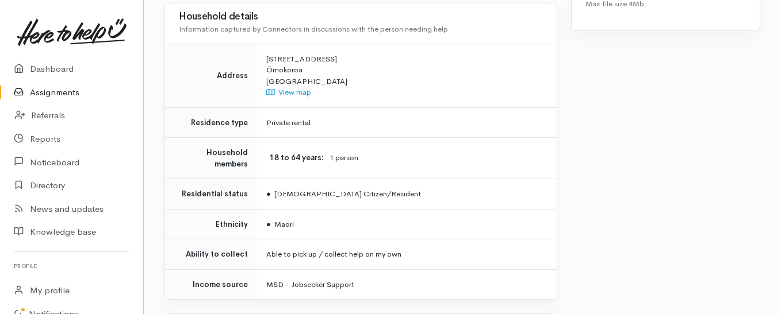
scroll to position [747, 0]
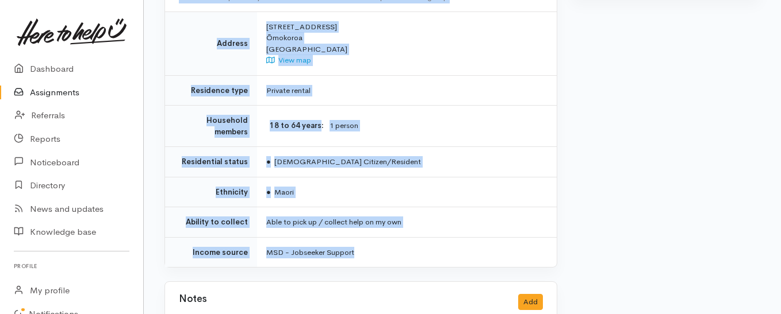
drag, startPoint x: 266, startPoint y: 88, endPoint x: 475, endPoint y: 215, distance: 245.3
copy div "**********"
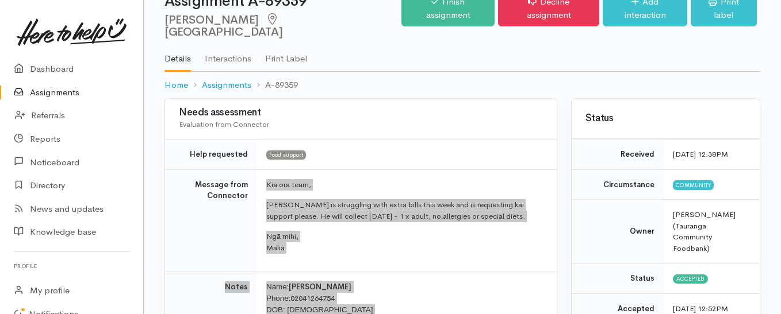
scroll to position [0, 0]
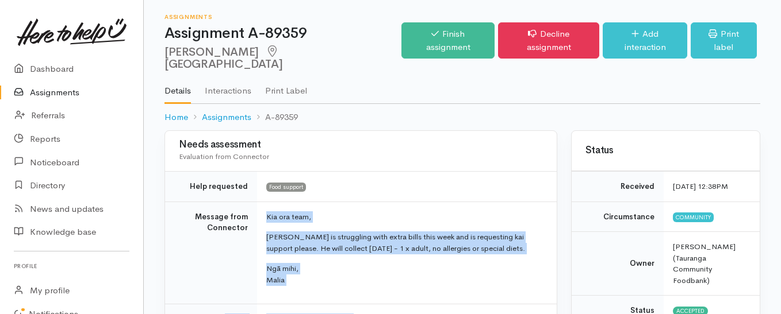
click at [44, 89] on link "Assignments" at bounding box center [71, 93] width 143 height 24
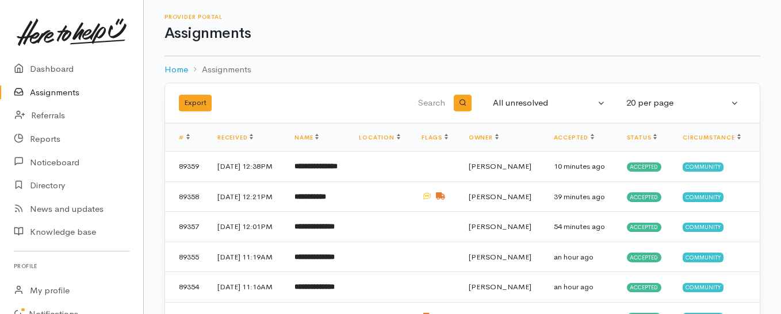
click at [39, 89] on link "Assignments" at bounding box center [71, 93] width 143 height 24
click at [53, 96] on link "Assignments" at bounding box center [71, 93] width 143 height 24
click at [326, 166] on b "**********" at bounding box center [310, 166] width 32 height 7
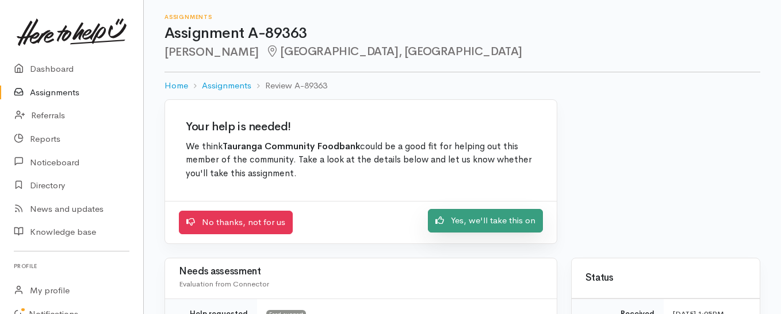
click at [511, 224] on link "Yes, we'll take this on" at bounding box center [485, 221] width 115 height 24
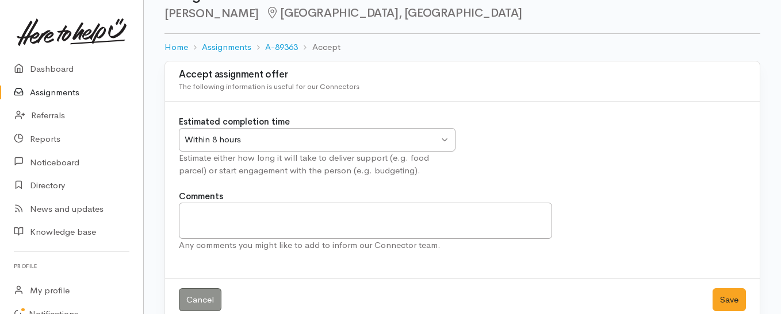
scroll to position [59, 0]
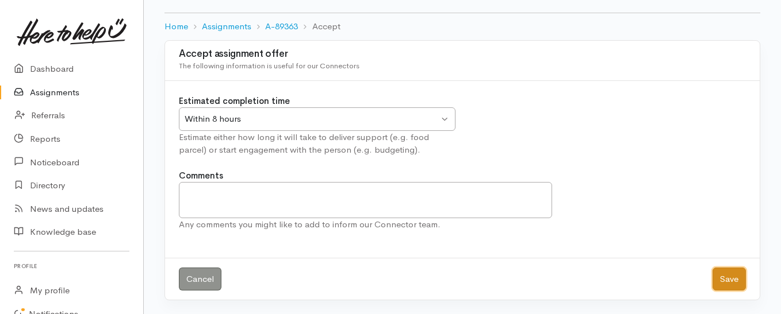
click at [722, 281] on button "Save" at bounding box center [728, 280] width 33 height 24
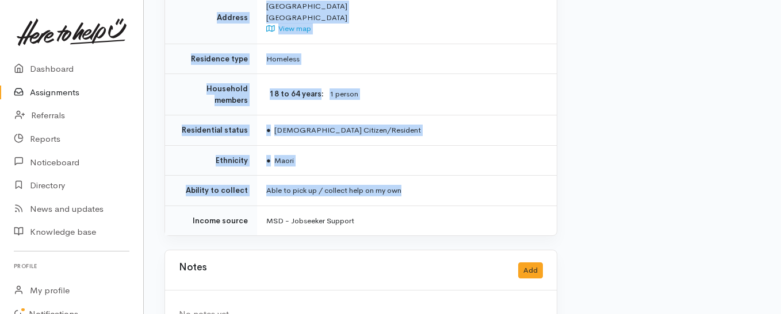
scroll to position [836, 0]
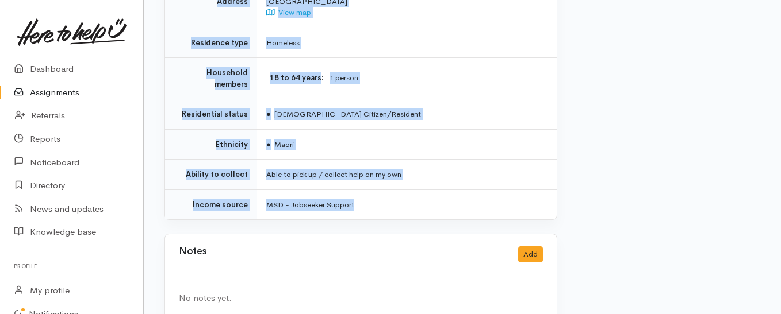
drag, startPoint x: 263, startPoint y: 101, endPoint x: 413, endPoint y: 168, distance: 164.4
copy div "**********"
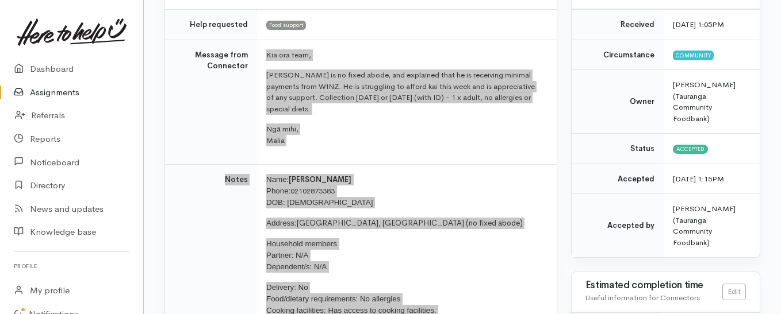
scroll to position [147, 0]
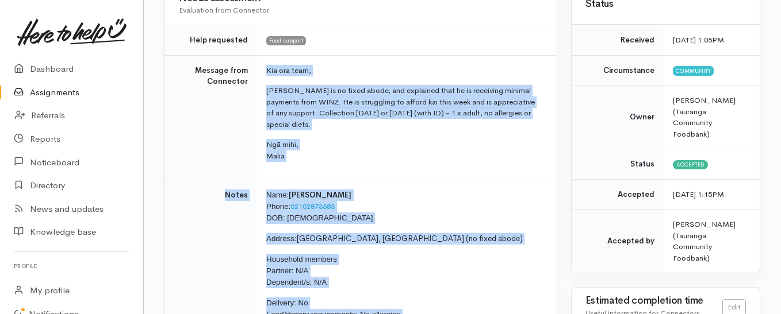
click at [32, 96] on link "Assignments" at bounding box center [71, 93] width 143 height 24
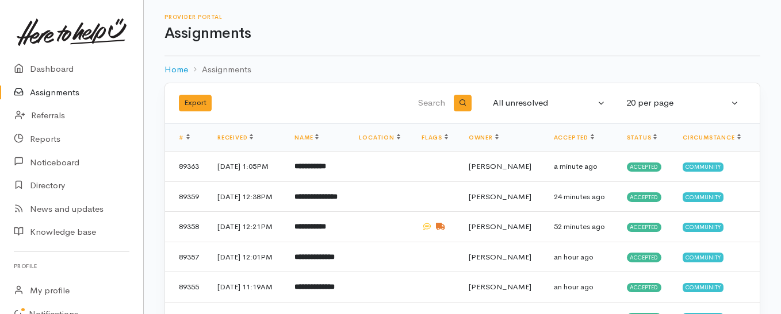
click at [52, 93] on link "Assignments" at bounding box center [71, 93] width 143 height 24
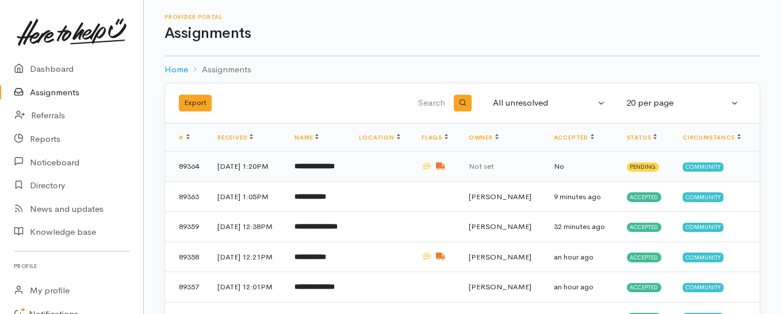
click at [326, 170] on b "**********" at bounding box center [314, 166] width 40 height 7
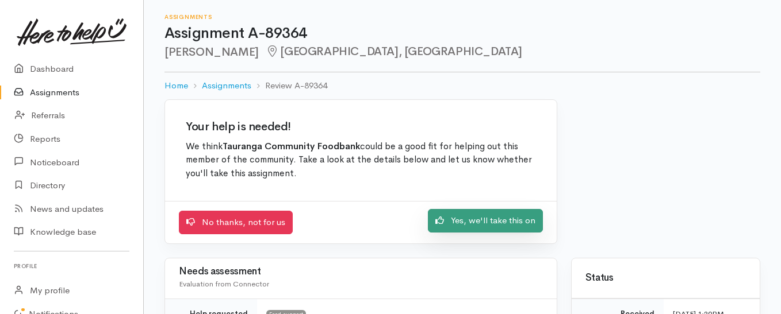
click at [444, 225] on link "Yes, we'll take this on" at bounding box center [485, 221] width 115 height 24
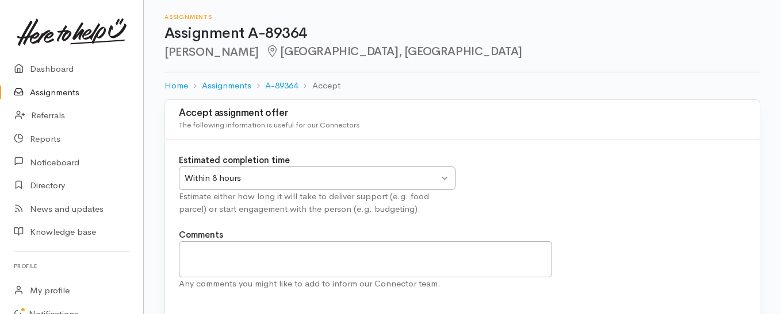
drag, startPoint x: 431, startPoint y: 182, endPoint x: 393, endPoint y: 177, distance: 38.3
click at [428, 181] on div "Within 8 hours" at bounding box center [312, 178] width 254 height 13
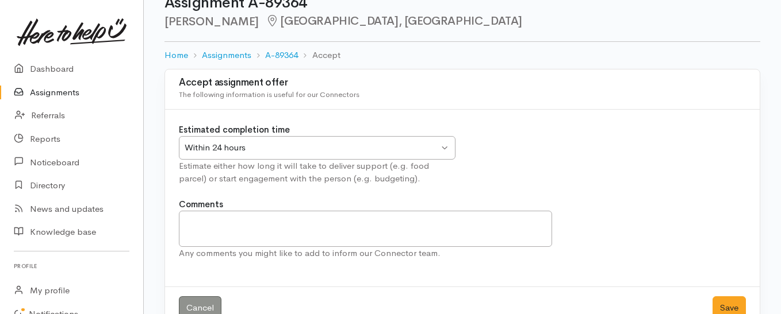
scroll to position [59, 0]
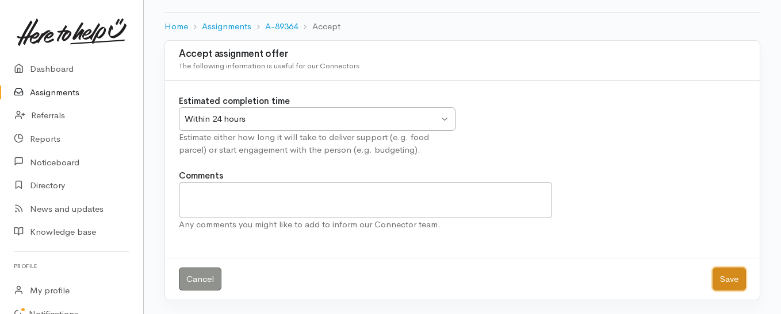
click at [718, 277] on button "Save" at bounding box center [728, 280] width 33 height 24
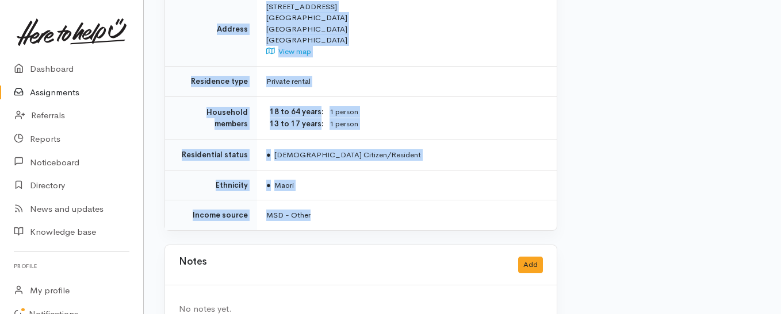
scroll to position [1035, 0]
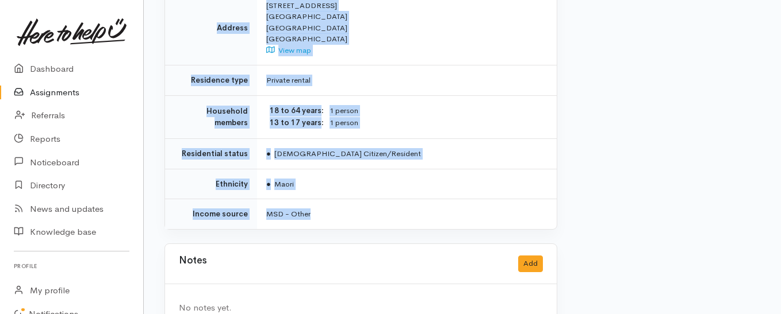
drag, startPoint x: 266, startPoint y: 102, endPoint x: 444, endPoint y: 200, distance: 203.3
copy div "Lor ips dolo, Sitametc adi Elitsed doeiusmo tempor - 3 i utlab, 8 e dolorema, a…"
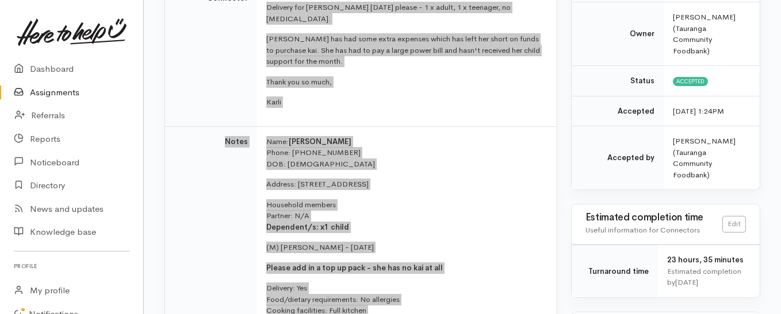
scroll to position [172, 0]
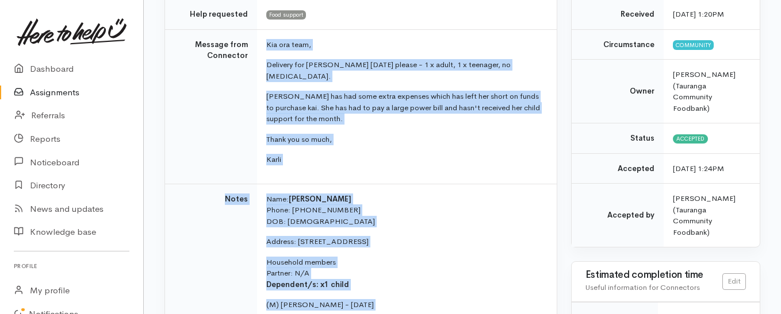
click at [44, 89] on link "Assignments" at bounding box center [71, 93] width 143 height 24
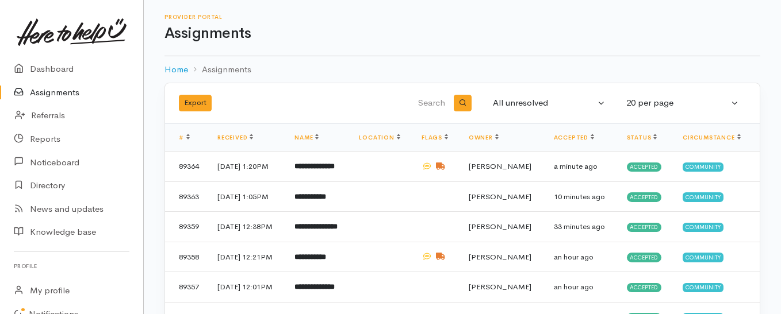
click at [59, 87] on link "Assignments" at bounding box center [71, 93] width 143 height 24
click at [335, 163] on b "**********" at bounding box center [314, 166] width 40 height 7
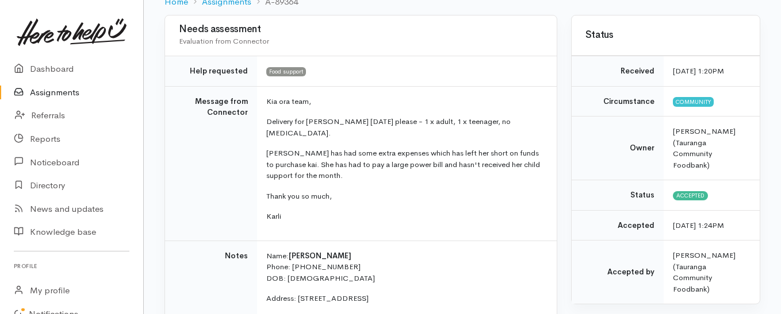
scroll to position [115, 0]
click at [57, 93] on link "Assignments" at bounding box center [71, 93] width 143 height 24
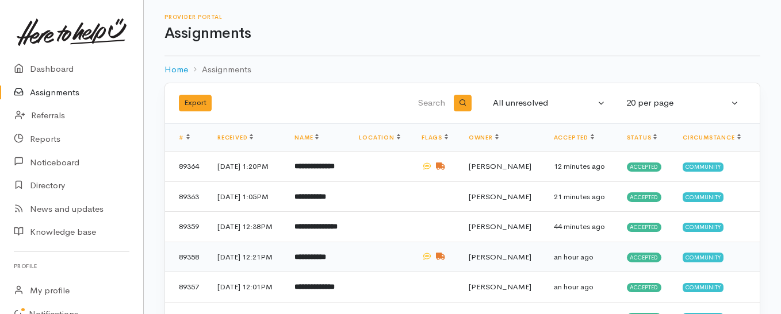
click at [320, 261] on b "**********" at bounding box center [310, 257] width 32 height 7
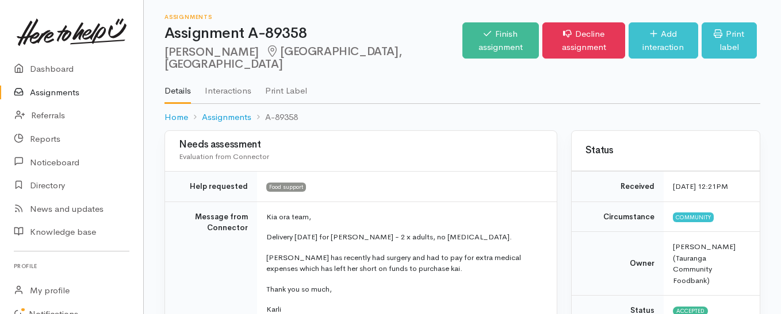
click at [37, 91] on link "Assignments" at bounding box center [71, 93] width 143 height 24
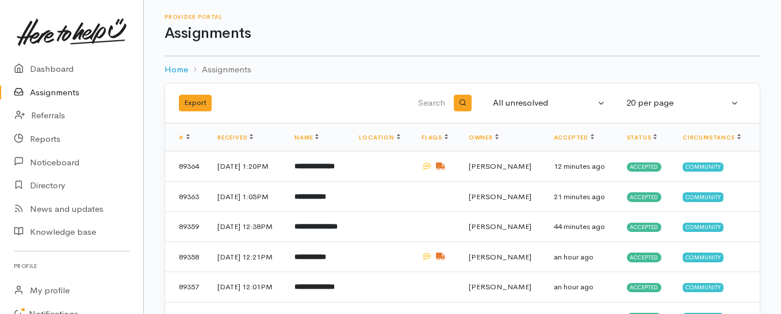
click at [70, 95] on link "Assignments" at bounding box center [71, 93] width 143 height 24
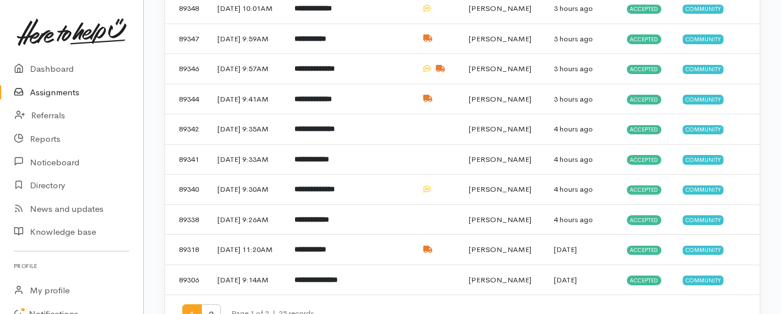
scroll to position [517, 0]
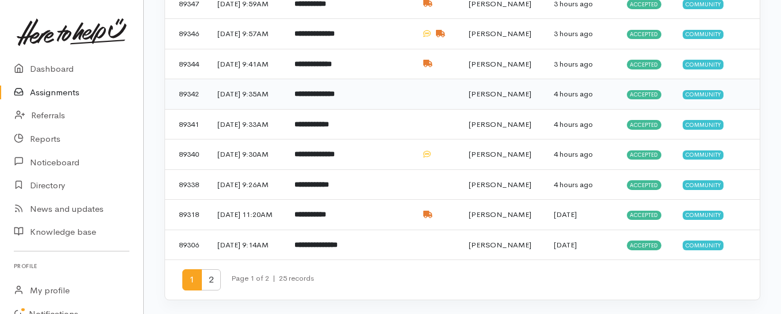
click at [327, 98] on b "**********" at bounding box center [314, 93] width 40 height 7
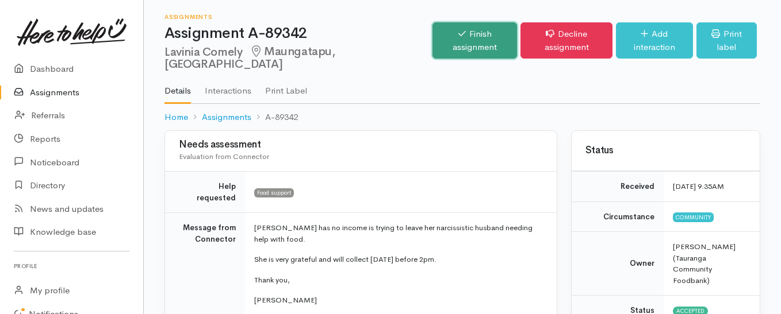
click at [432, 33] on link "Finish assignment" at bounding box center [474, 40] width 85 height 36
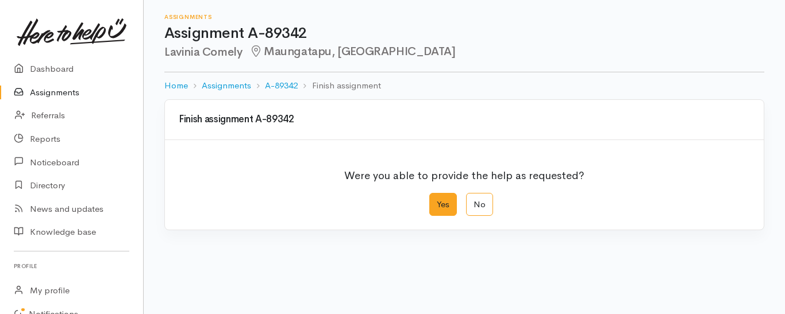
click at [443, 210] on label "Yes" at bounding box center [443, 205] width 28 height 24
click at [437, 201] on input "Yes" at bounding box center [432, 196] width 7 height 7
radio input "true"
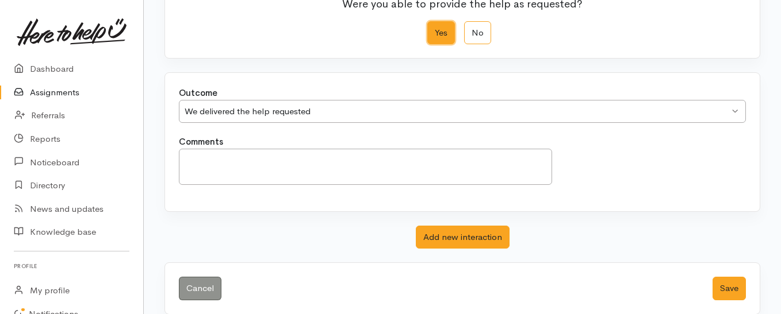
scroll to position [186, 0]
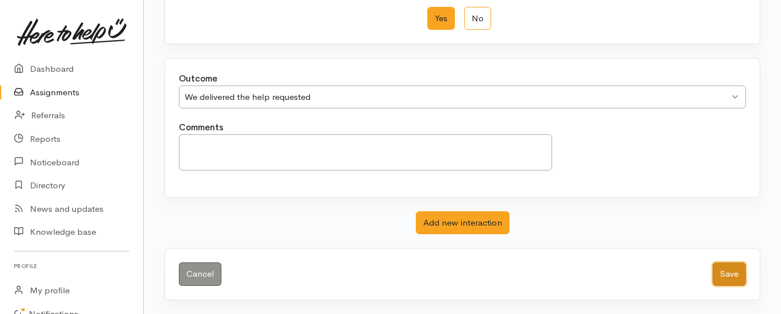
click at [724, 277] on button "Save" at bounding box center [728, 275] width 33 height 24
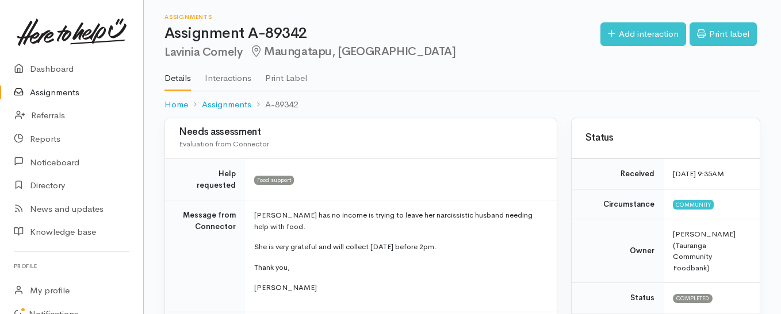
click at [67, 92] on link "Assignments" at bounding box center [71, 93] width 143 height 24
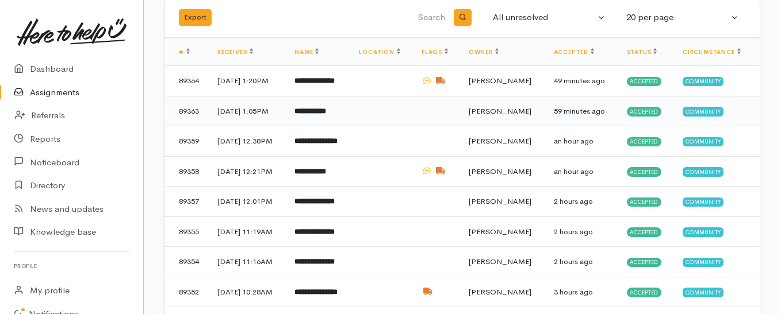
scroll to position [115, 0]
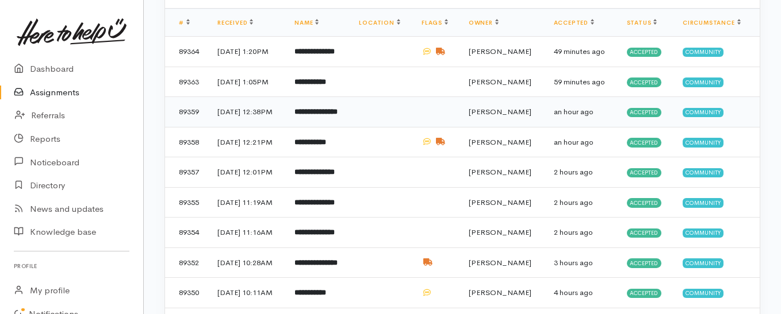
click at [318, 116] on b "**********" at bounding box center [315, 111] width 43 height 7
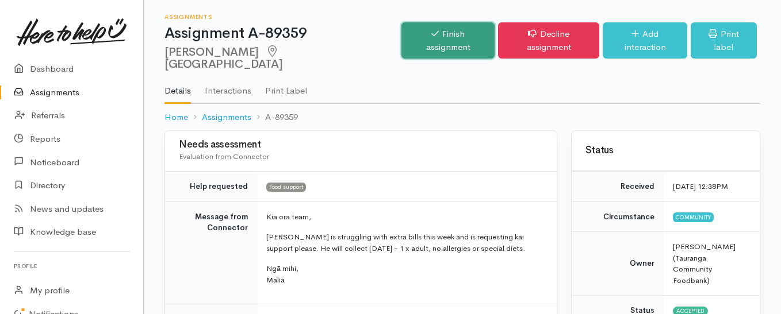
click at [455, 38] on link "Finish assignment" at bounding box center [447, 40] width 93 height 36
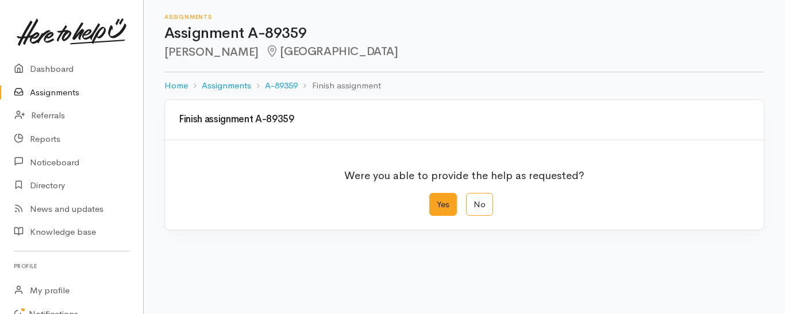
click at [438, 206] on label "Yes" at bounding box center [443, 205] width 28 height 24
click at [437, 201] on input "Yes" at bounding box center [432, 196] width 7 height 7
radio input "true"
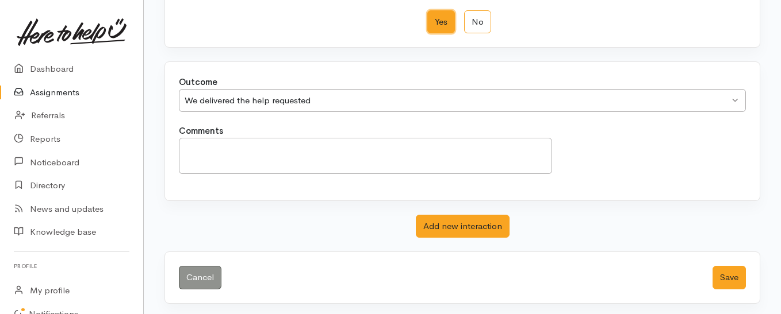
scroll to position [186, 0]
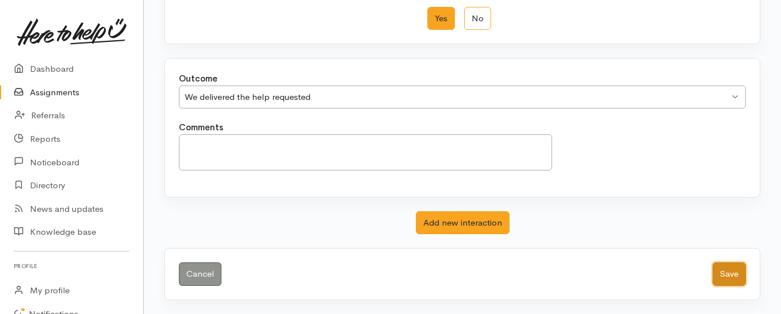
click at [724, 275] on button "Save" at bounding box center [728, 275] width 33 height 24
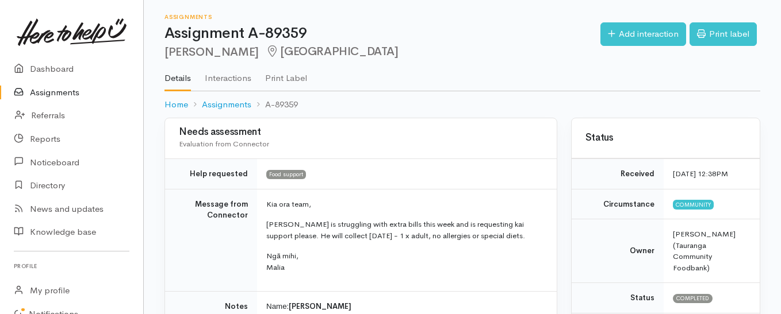
click at [60, 90] on link "Assignments" at bounding box center [71, 93] width 143 height 24
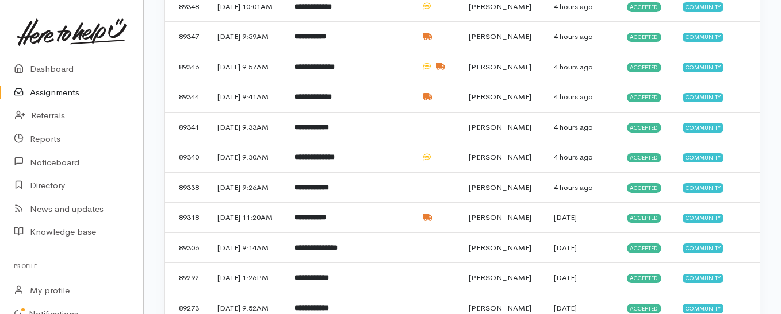
scroll to position [460, 0]
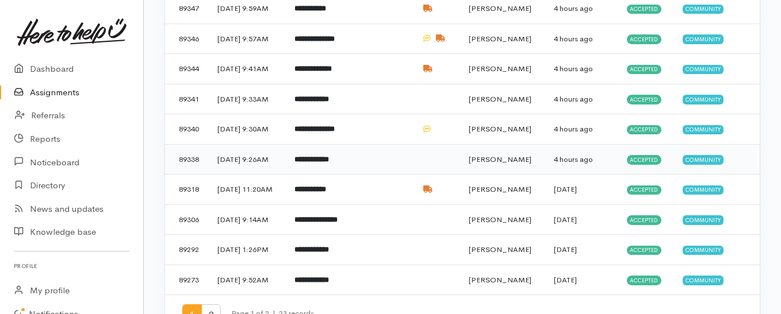
click at [309, 175] on td "**********" at bounding box center [317, 159] width 64 height 30
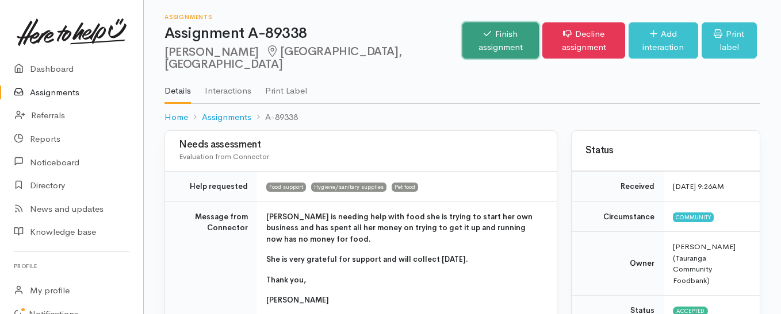
click at [462, 34] on link "Finish assignment" at bounding box center [500, 40] width 76 height 36
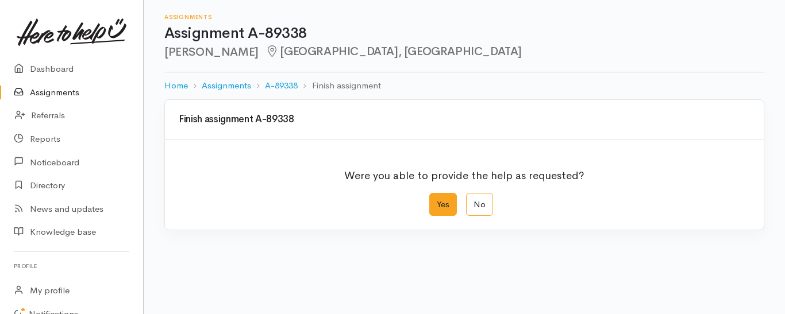
click at [436, 210] on label "Yes" at bounding box center [443, 205] width 28 height 24
click at [436, 201] on input "Yes" at bounding box center [432, 196] width 7 height 7
radio input "true"
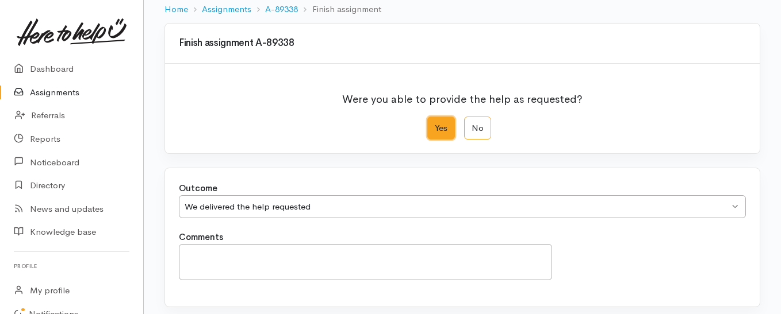
scroll to position [172, 0]
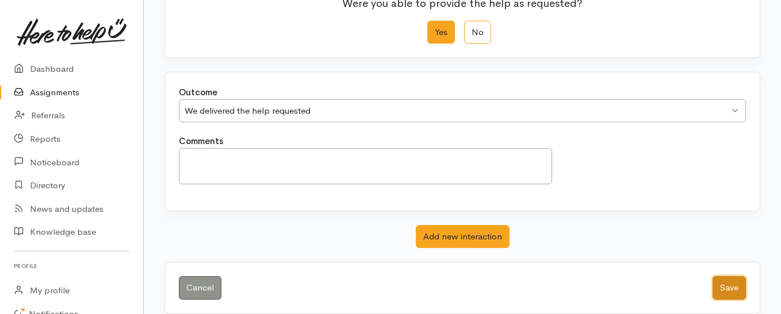
click at [720, 286] on button "Save" at bounding box center [728, 289] width 33 height 24
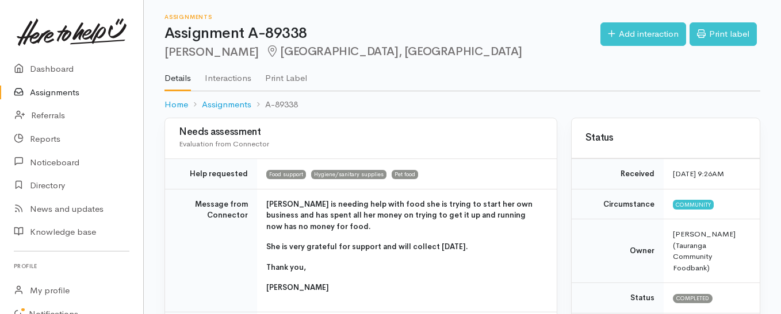
click at [70, 91] on link "Assignments" at bounding box center [71, 93] width 143 height 24
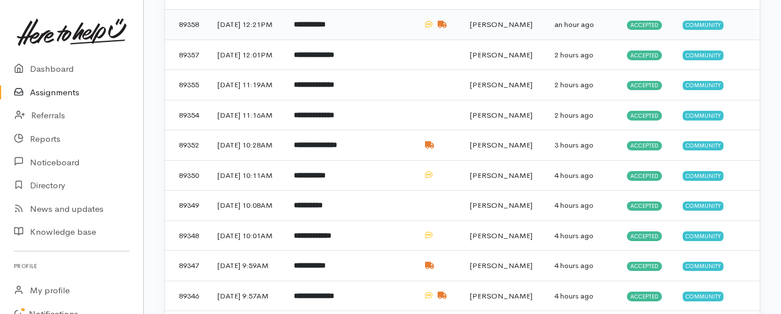
scroll to position [230, 0]
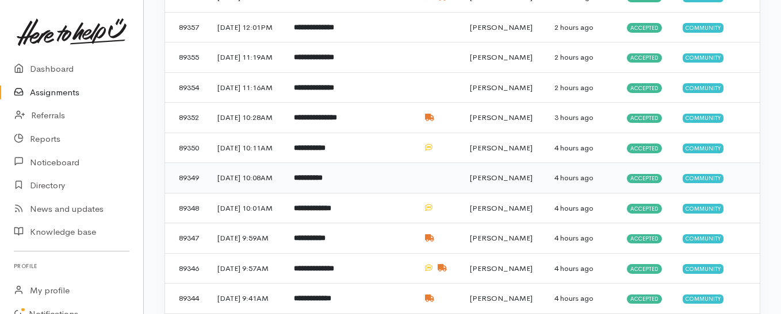
click at [347, 194] on td "**********" at bounding box center [318, 178] width 67 height 30
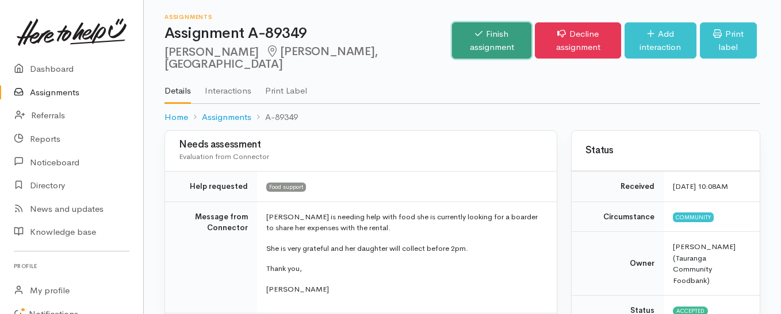
click at [452, 38] on link "Finish assignment" at bounding box center [491, 40] width 79 height 36
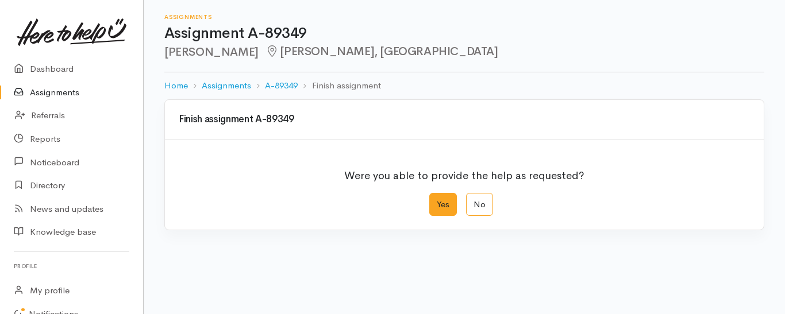
click at [438, 202] on label "Yes" at bounding box center [443, 205] width 28 height 24
click at [437, 201] on input "Yes" at bounding box center [432, 196] width 7 height 7
radio input "true"
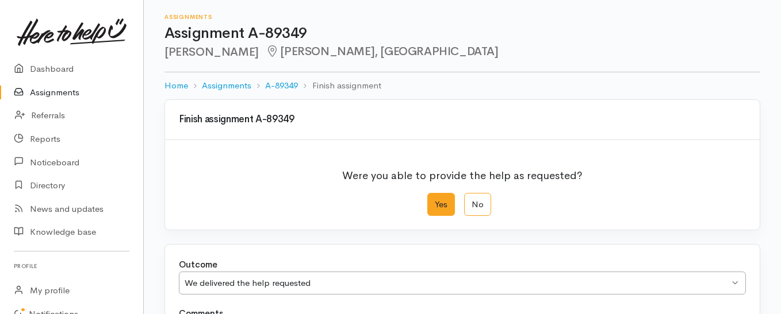
click at [68, 91] on link "Assignments" at bounding box center [71, 93] width 143 height 24
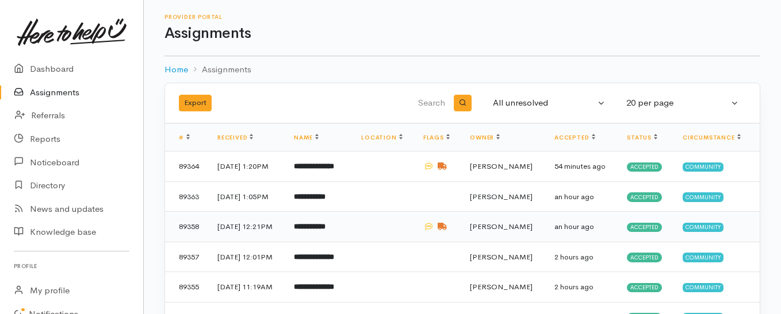
scroll to position [57, 0]
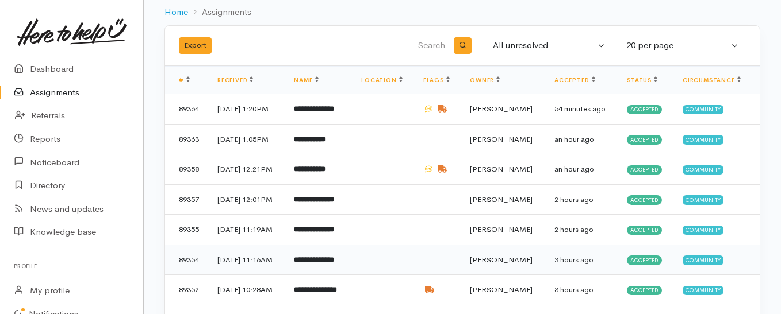
click at [329, 264] on b "**********" at bounding box center [314, 259] width 40 height 7
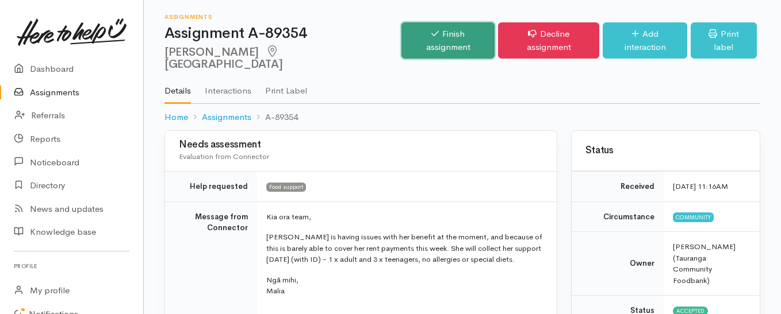
click at [417, 34] on link "Finish assignment" at bounding box center [447, 40] width 93 height 36
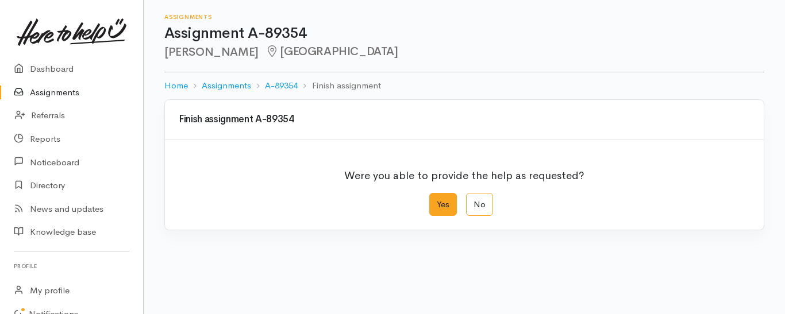
click at [446, 203] on label "Yes" at bounding box center [443, 205] width 28 height 24
click at [437, 201] on input "Yes" at bounding box center [432, 196] width 7 height 7
radio input "true"
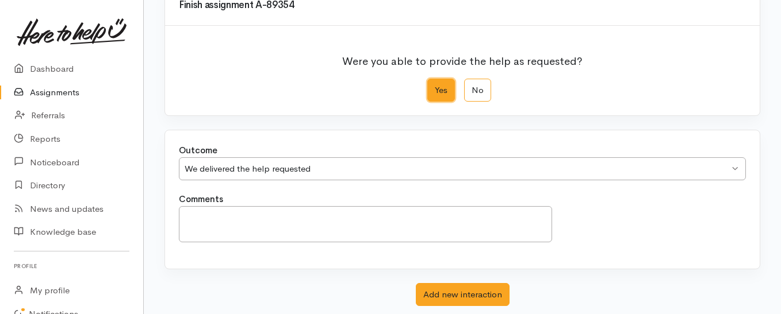
scroll to position [172, 0]
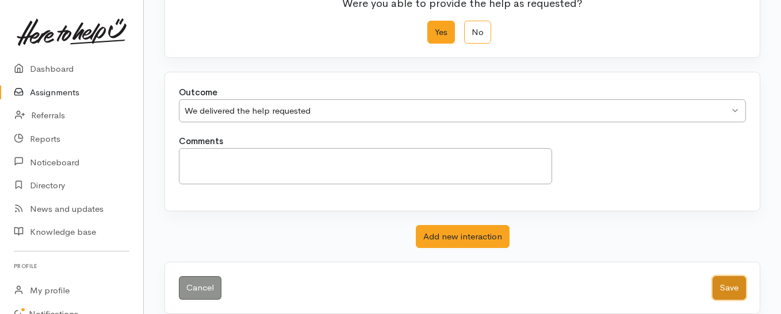
click at [725, 293] on button "Save" at bounding box center [728, 289] width 33 height 24
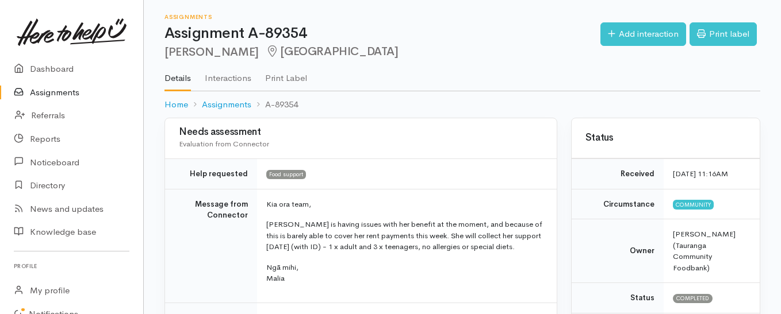
click at [40, 95] on link "Assignments" at bounding box center [71, 93] width 143 height 24
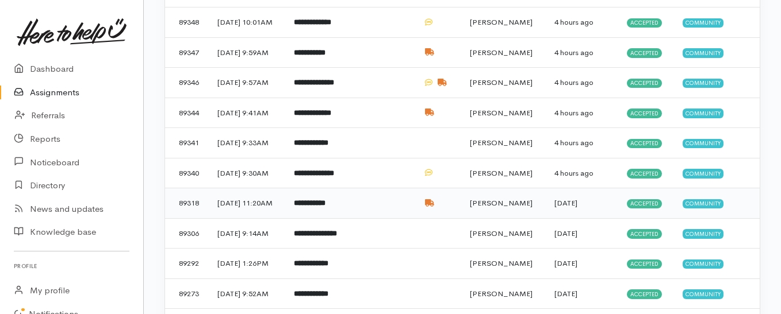
scroll to position [230, 0]
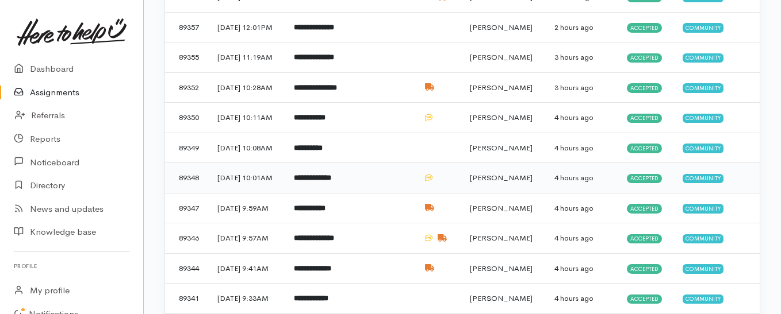
click at [321, 182] on b "**********" at bounding box center [312, 177] width 37 height 7
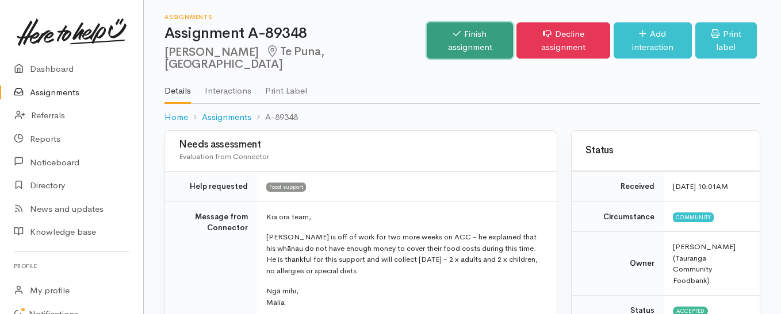
click at [437, 32] on link "Finish assignment" at bounding box center [470, 40] width 86 height 36
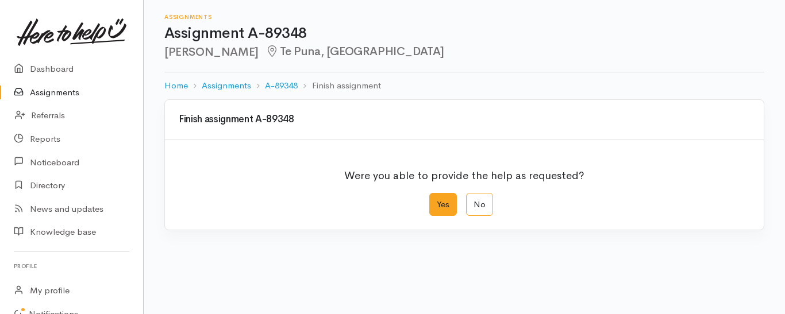
click at [450, 206] on label "Yes" at bounding box center [443, 205] width 28 height 24
click at [437, 201] on input "Yes" at bounding box center [432, 196] width 7 height 7
radio input "true"
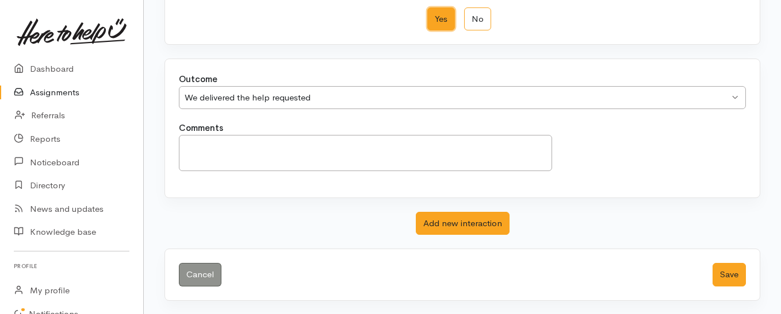
scroll to position [186, 0]
click at [730, 273] on button "Save" at bounding box center [728, 275] width 33 height 24
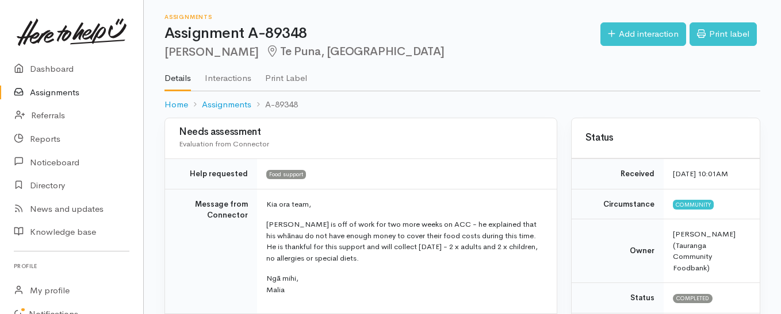
click at [55, 92] on link "Assignments" at bounding box center [71, 93] width 143 height 24
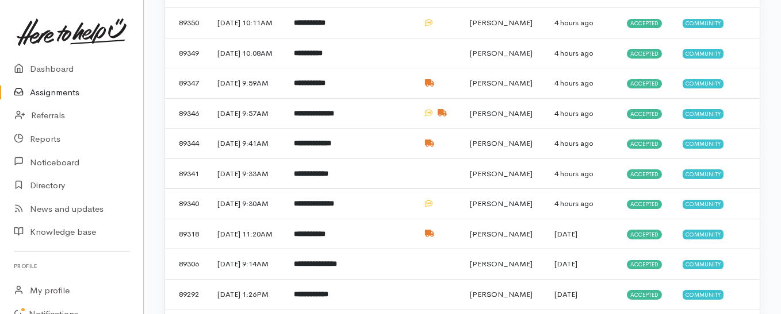
scroll to position [345, 0]
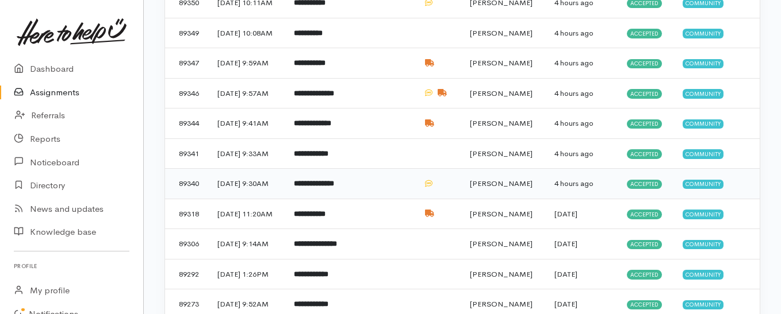
click at [334, 187] on b "**********" at bounding box center [314, 183] width 40 height 7
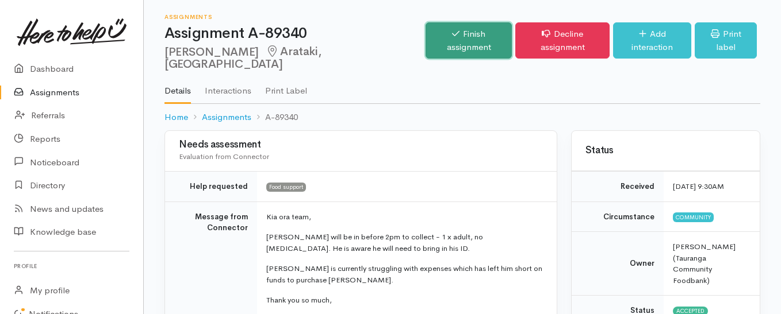
click at [425, 37] on link "Finish assignment" at bounding box center [468, 40] width 87 height 36
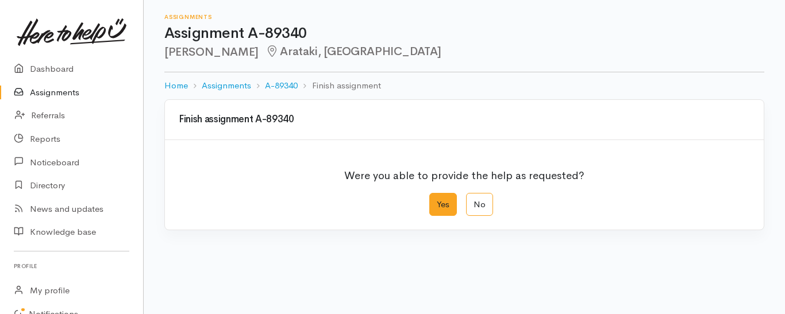
click at [437, 199] on label "Yes" at bounding box center [443, 205] width 28 height 24
click at [437, 199] on input "Yes" at bounding box center [432, 196] width 7 height 7
radio input "true"
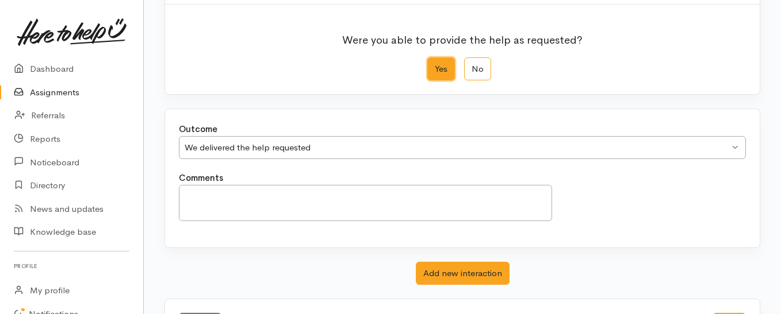
scroll to position [186, 0]
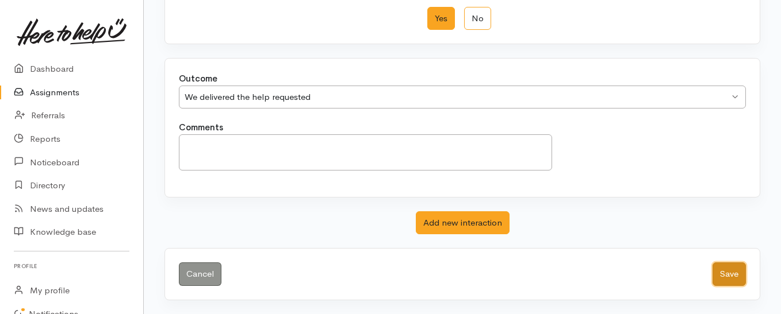
click at [719, 278] on button "Save" at bounding box center [728, 275] width 33 height 24
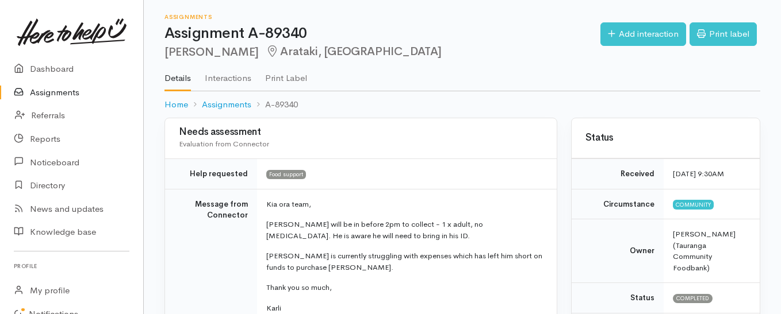
click at [53, 95] on link "Assignments" at bounding box center [71, 93] width 143 height 24
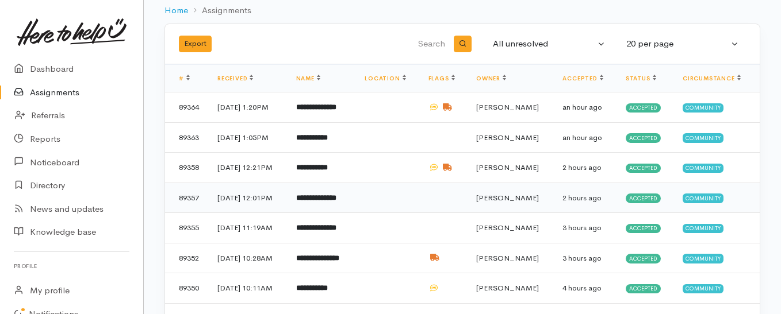
scroll to position [115, 0]
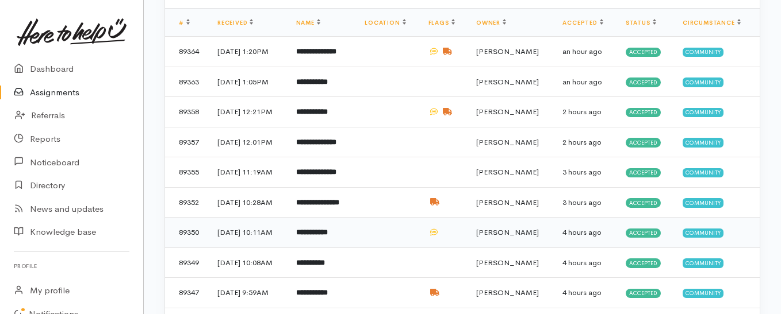
click at [328, 235] on b "**********" at bounding box center [312, 232] width 32 height 7
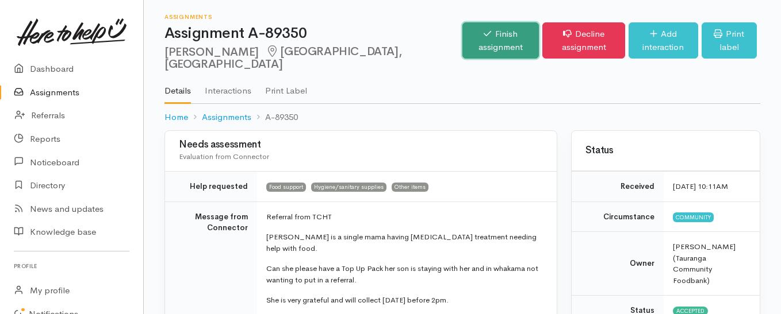
click at [483, 32] on icon at bounding box center [486, 33] width 7 height 9
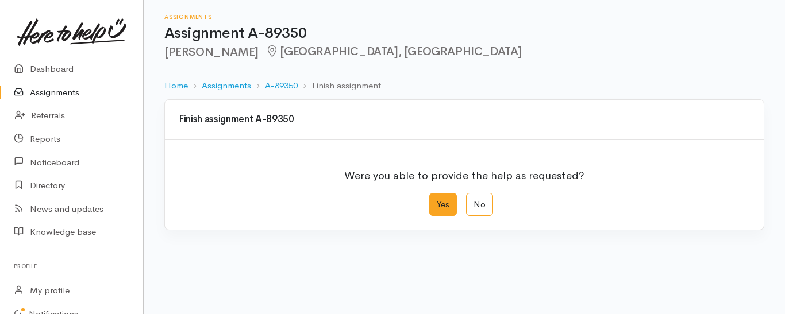
click at [448, 199] on label "Yes" at bounding box center [443, 205] width 28 height 24
click at [437, 199] on input "Yes" at bounding box center [432, 196] width 7 height 7
radio input "true"
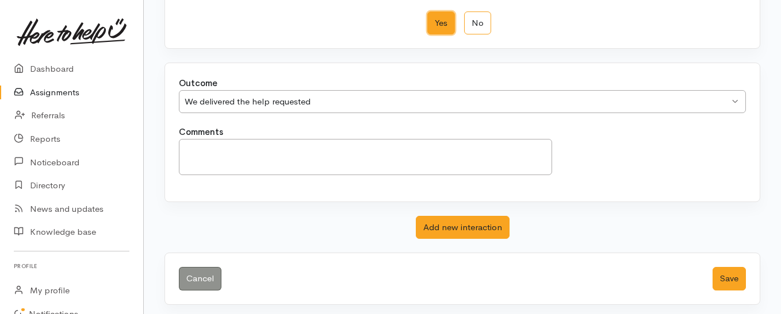
scroll to position [186, 0]
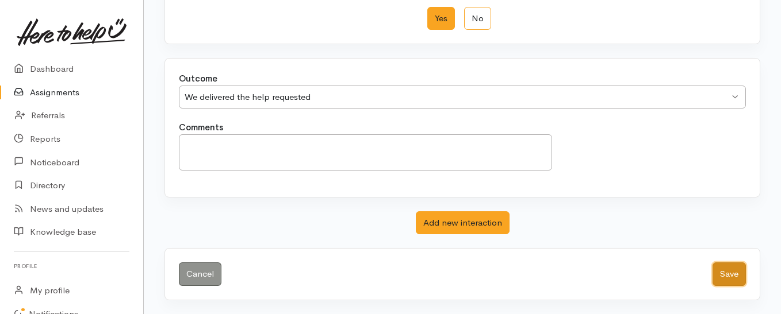
click at [723, 275] on button "Save" at bounding box center [728, 275] width 33 height 24
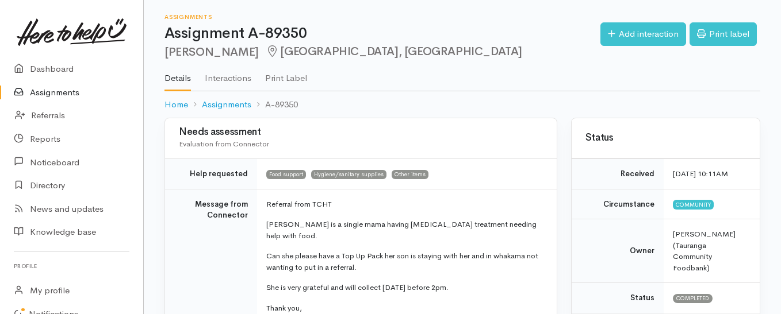
click at [78, 92] on link "Assignments" at bounding box center [71, 93] width 143 height 24
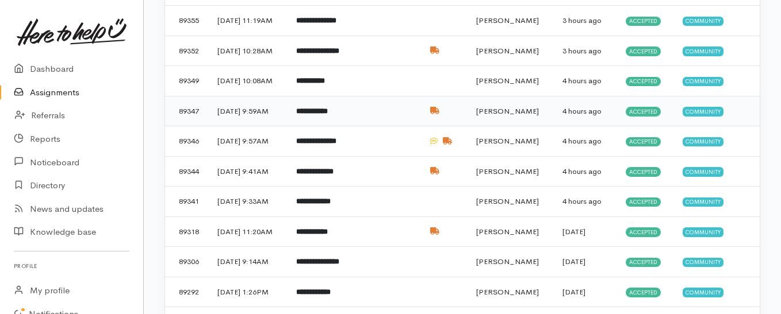
scroll to position [287, 0]
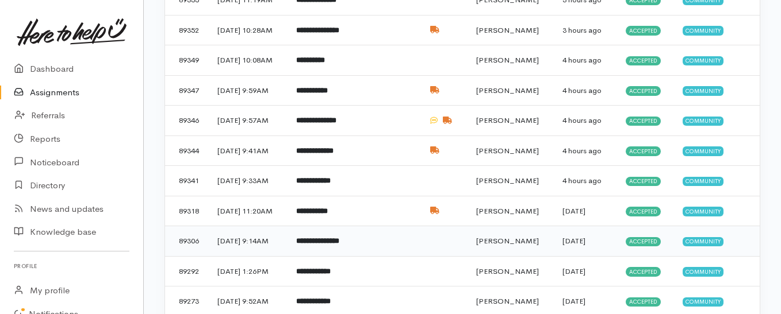
click at [319, 240] on b "**********" at bounding box center [317, 240] width 43 height 7
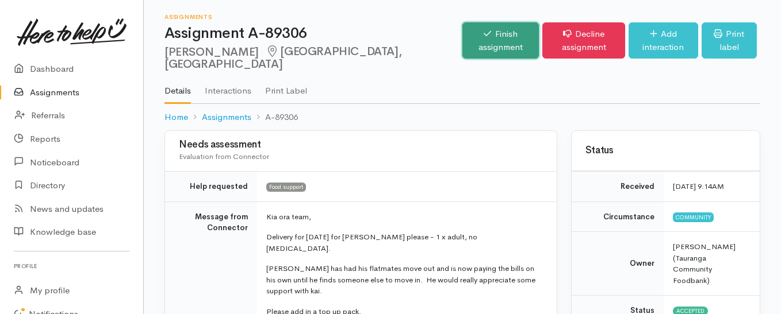
click at [462, 37] on link "Finish assignment" at bounding box center [500, 40] width 76 height 36
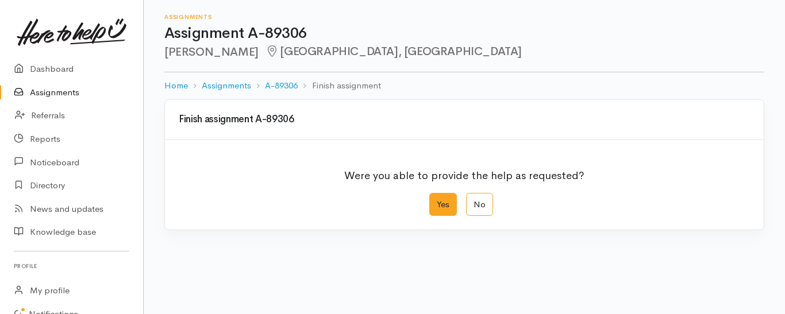
click at [444, 204] on label "Yes" at bounding box center [443, 205] width 28 height 24
click at [437, 201] on input "Yes" at bounding box center [432, 196] width 7 height 7
radio input "true"
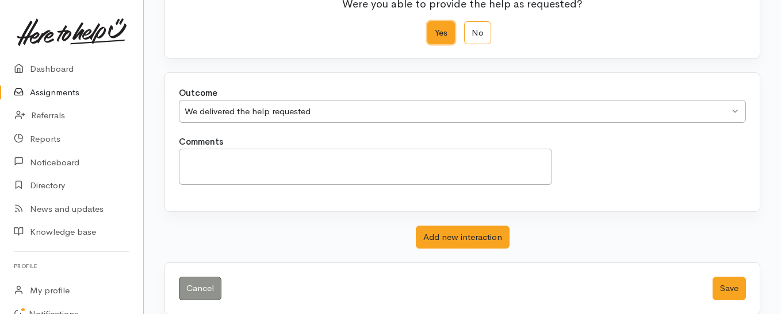
scroll to position [186, 0]
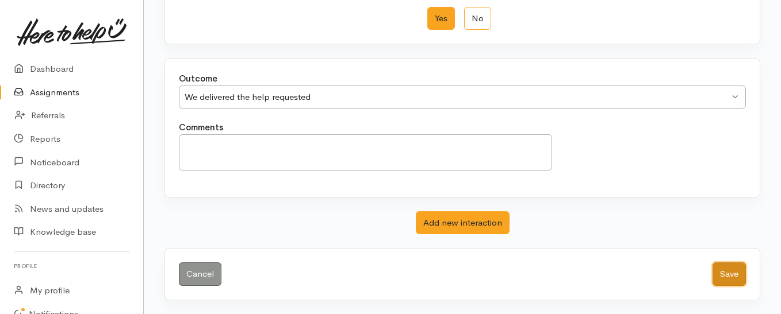
click at [723, 270] on button "Save" at bounding box center [728, 275] width 33 height 24
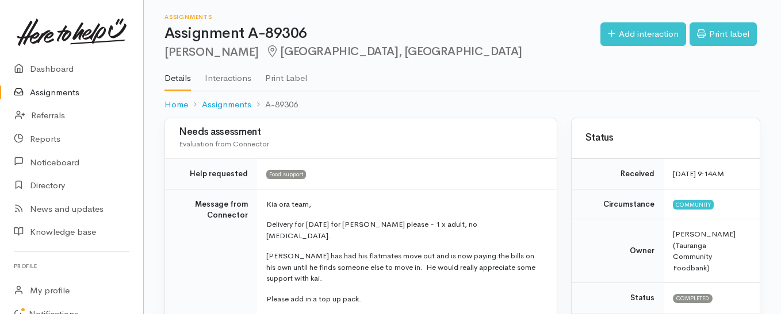
click at [51, 91] on link "Assignments" at bounding box center [71, 93] width 143 height 24
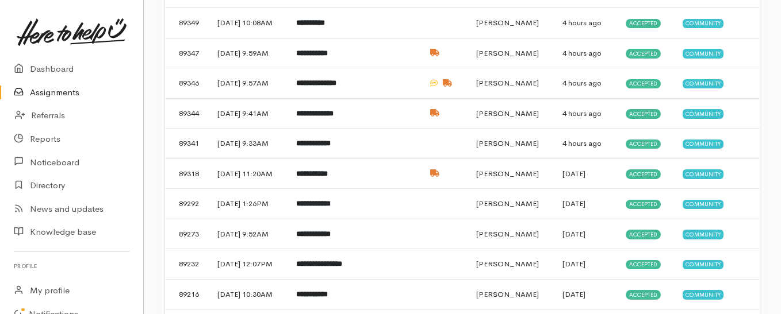
scroll to position [345, 0]
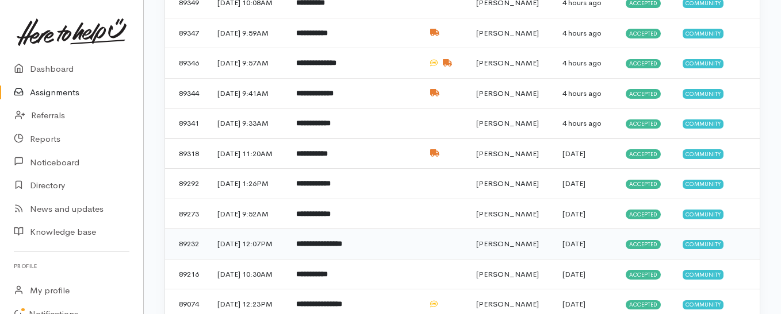
click at [342, 242] on b "**********" at bounding box center [319, 243] width 46 height 7
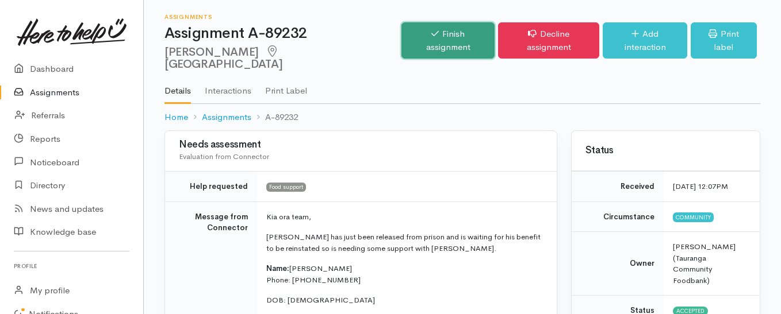
click at [426, 34] on link "Finish assignment" at bounding box center [447, 40] width 93 height 36
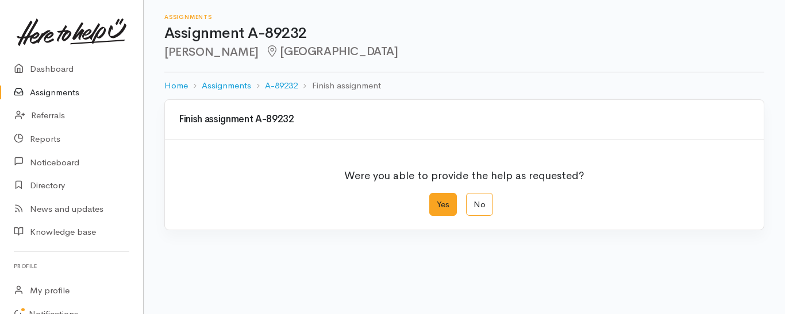
click at [439, 198] on label "Yes" at bounding box center [443, 205] width 28 height 24
click at [437, 198] on input "Yes" at bounding box center [432, 196] width 7 height 7
radio input "true"
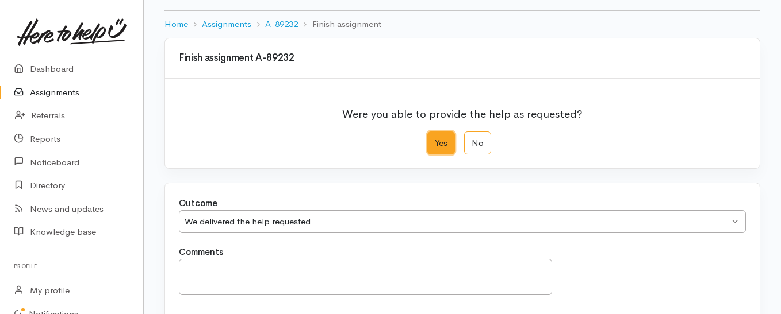
scroll to position [186, 0]
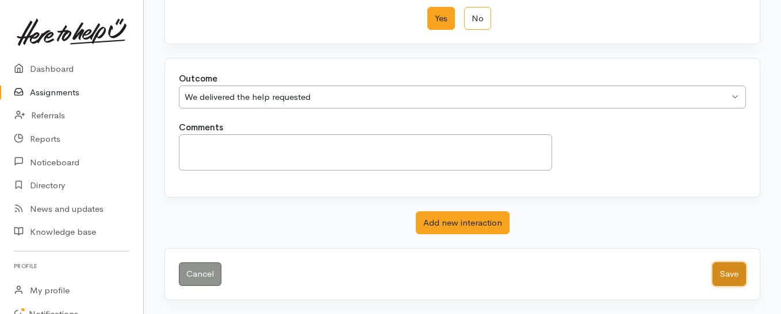
click at [718, 281] on button "Save" at bounding box center [728, 275] width 33 height 24
